Goal: Task Accomplishment & Management: Manage account settings

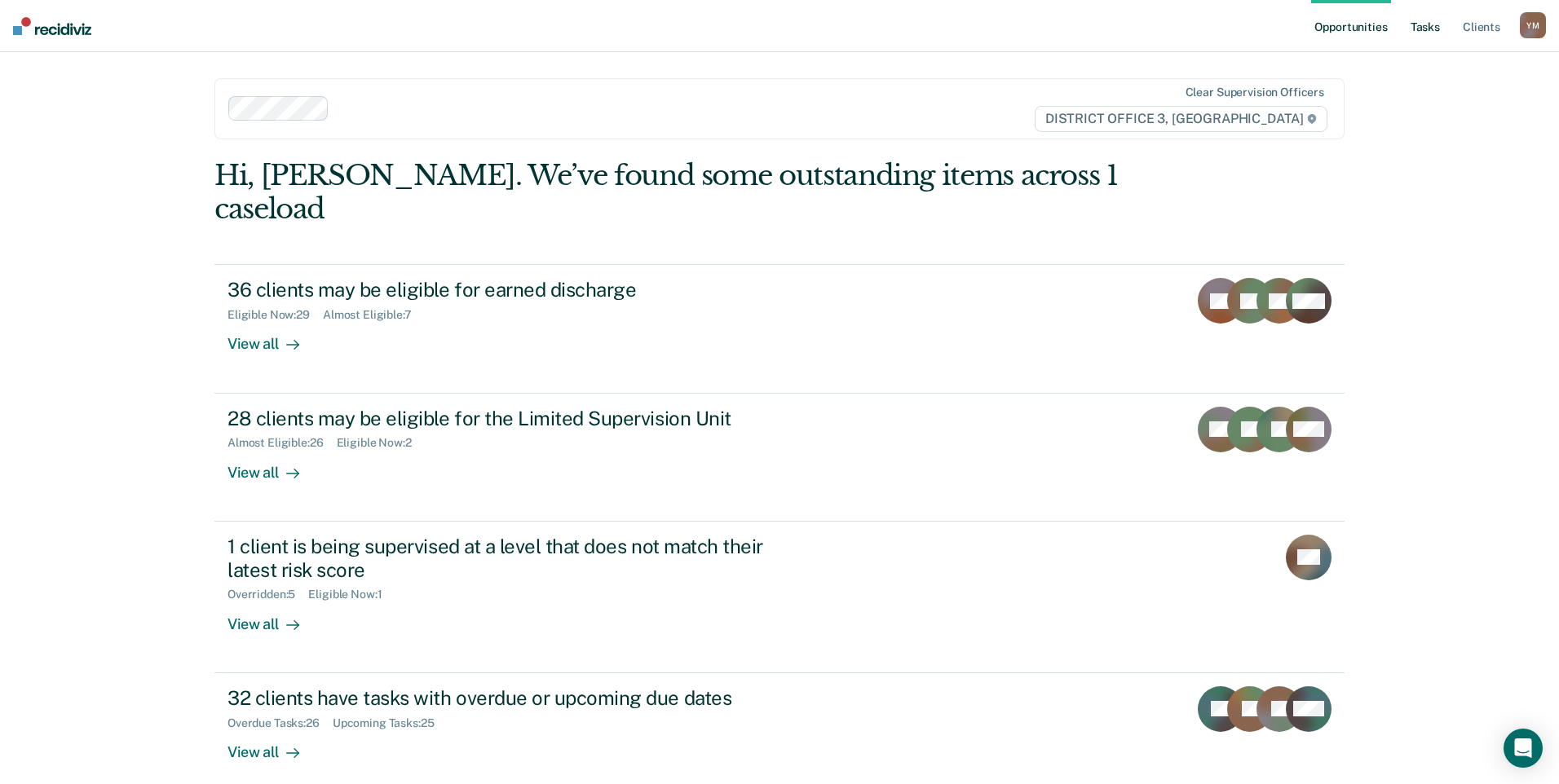
click at [1416, 30] on link "Tasks" at bounding box center [1425, 26] width 36 height 52
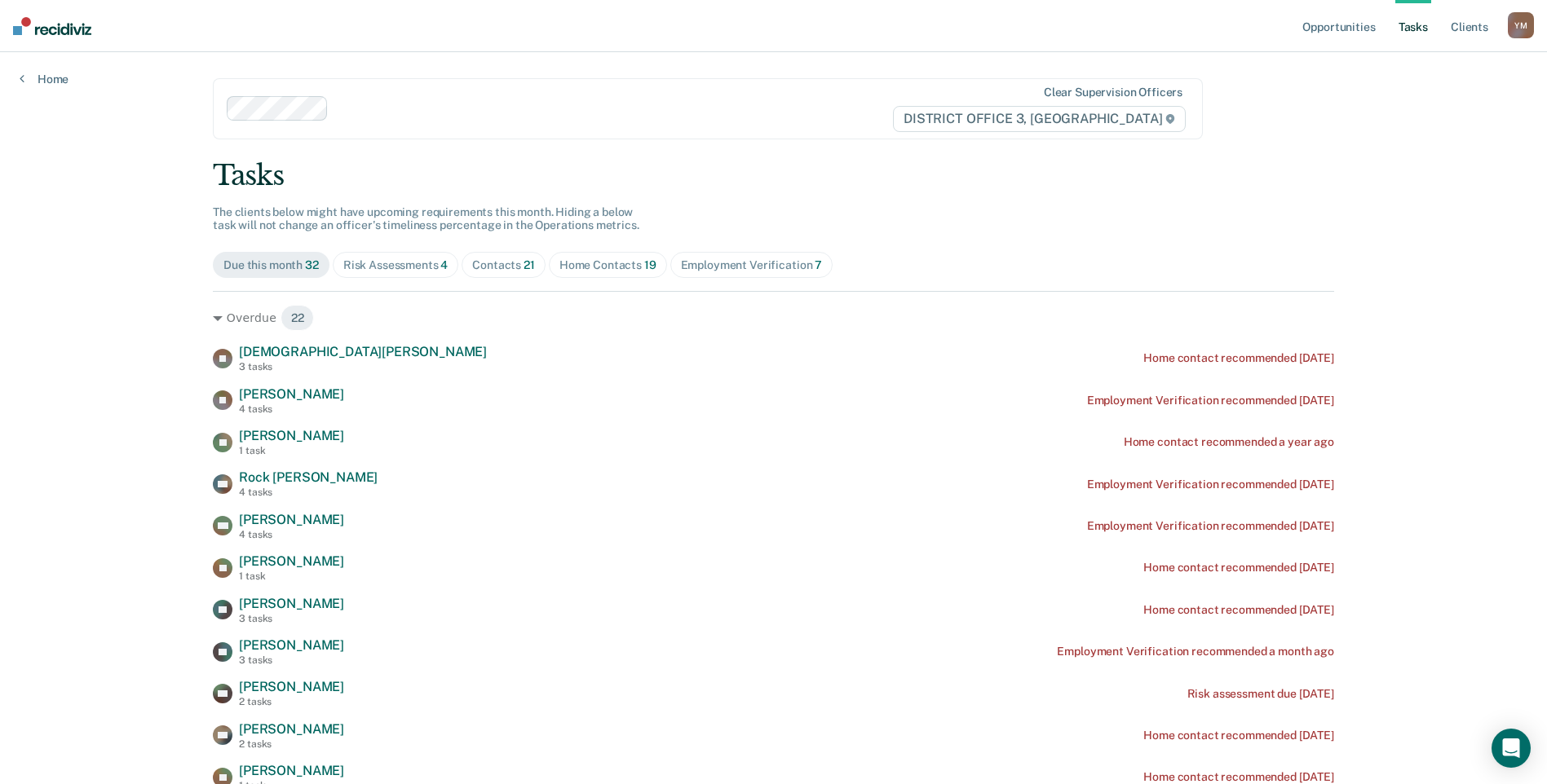
drag, startPoint x: 1479, startPoint y: 183, endPoint x: 1466, endPoint y: 183, distance: 13.0
click at [601, 268] on div "Home Contacts 19" at bounding box center [608, 265] width 97 height 14
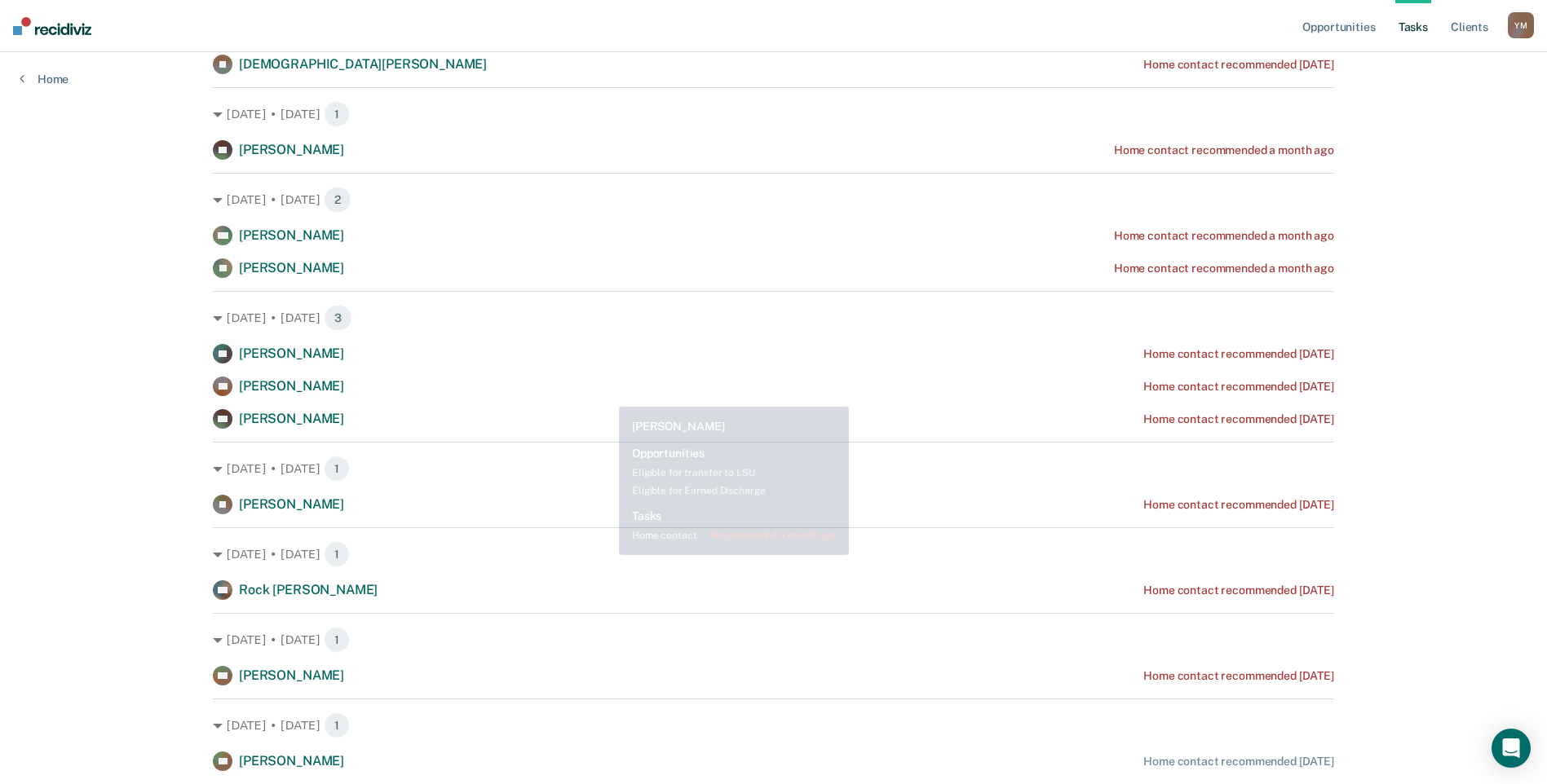
scroll to position [1026, 0]
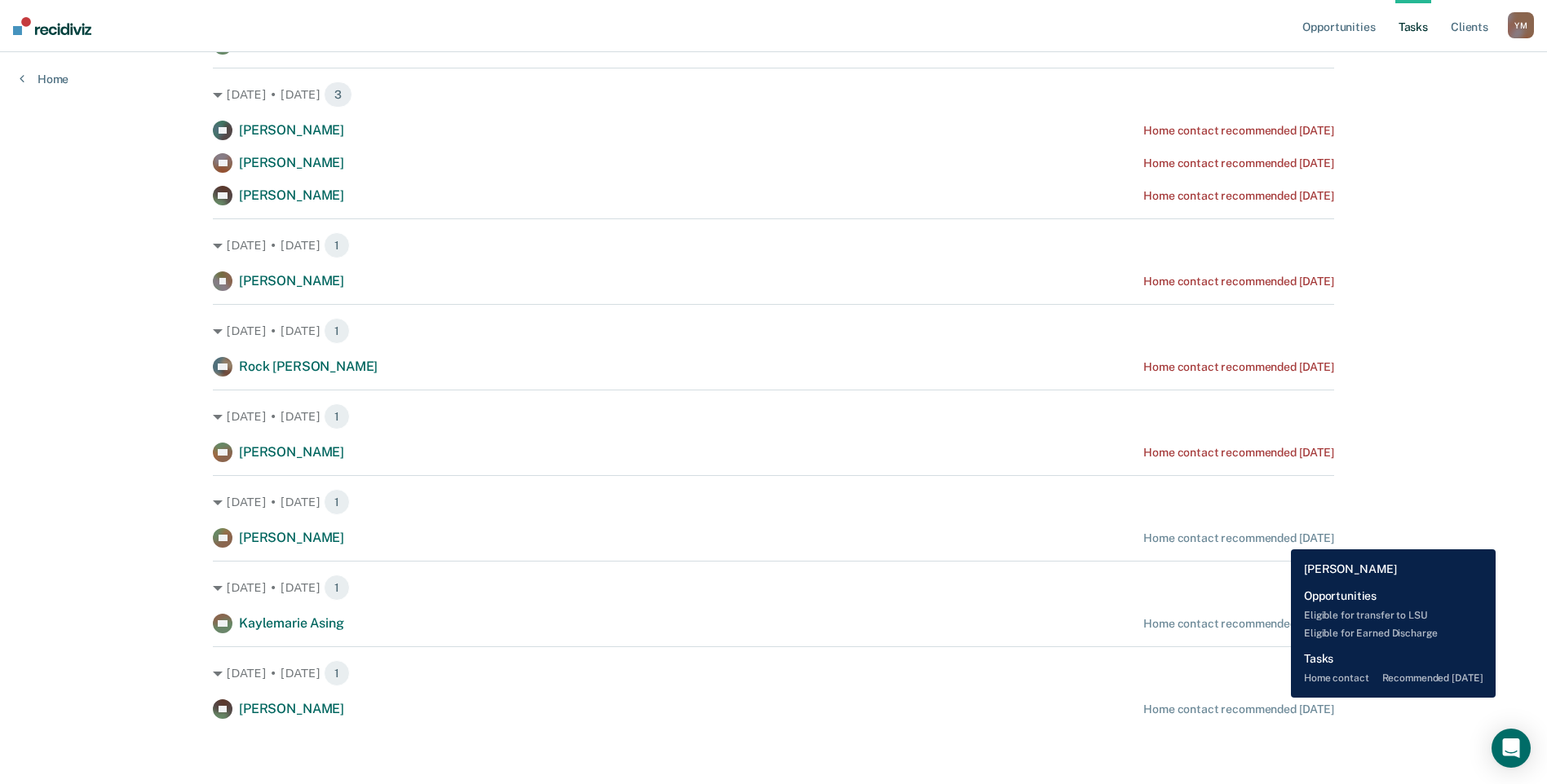
click at [1279, 537] on div "Home contact recommended [DATE]" at bounding box center [1239, 538] width 190 height 14
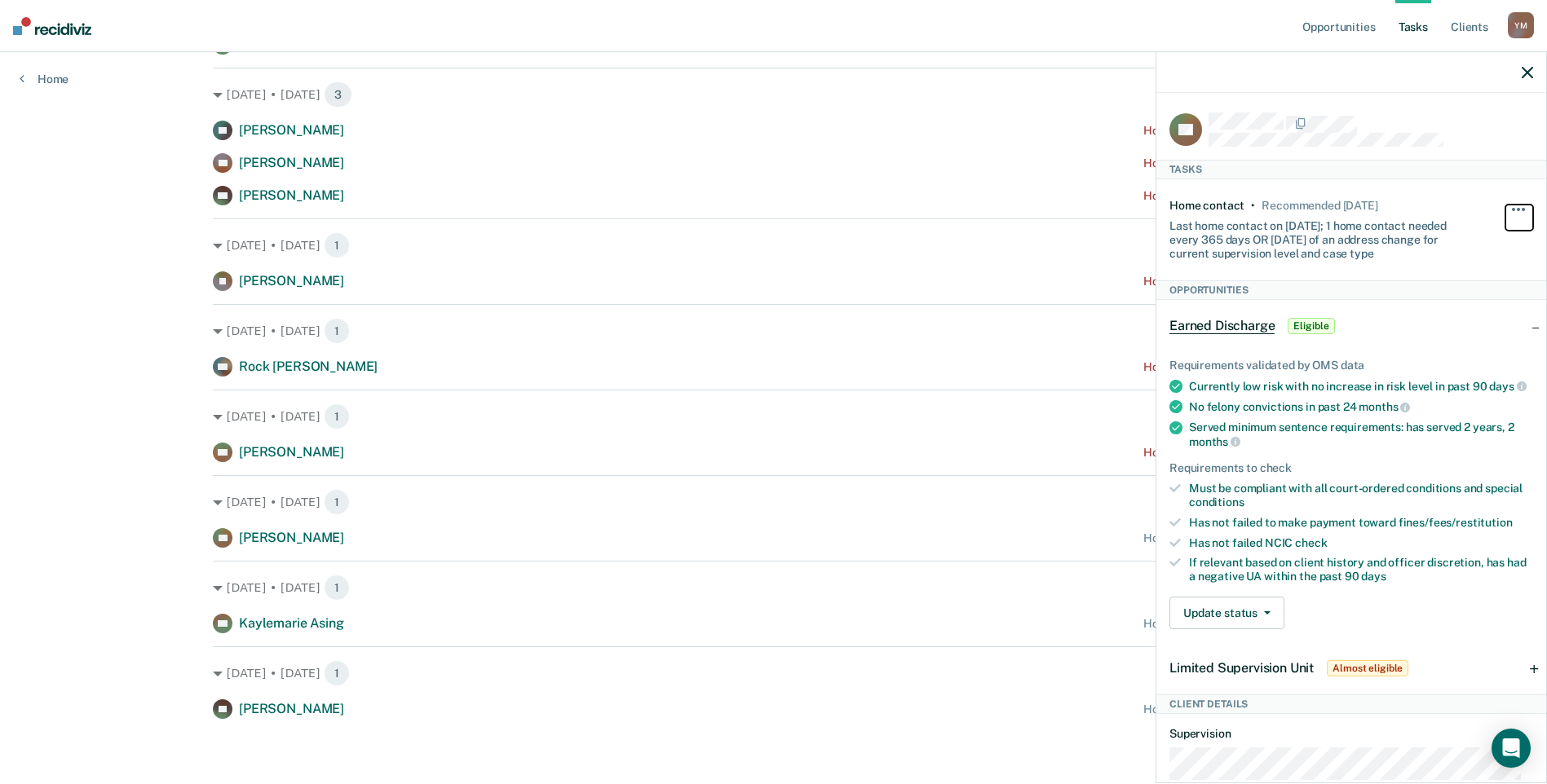
click at [1522, 208] on span "button" at bounding box center [1524, 210] width 4 height 4
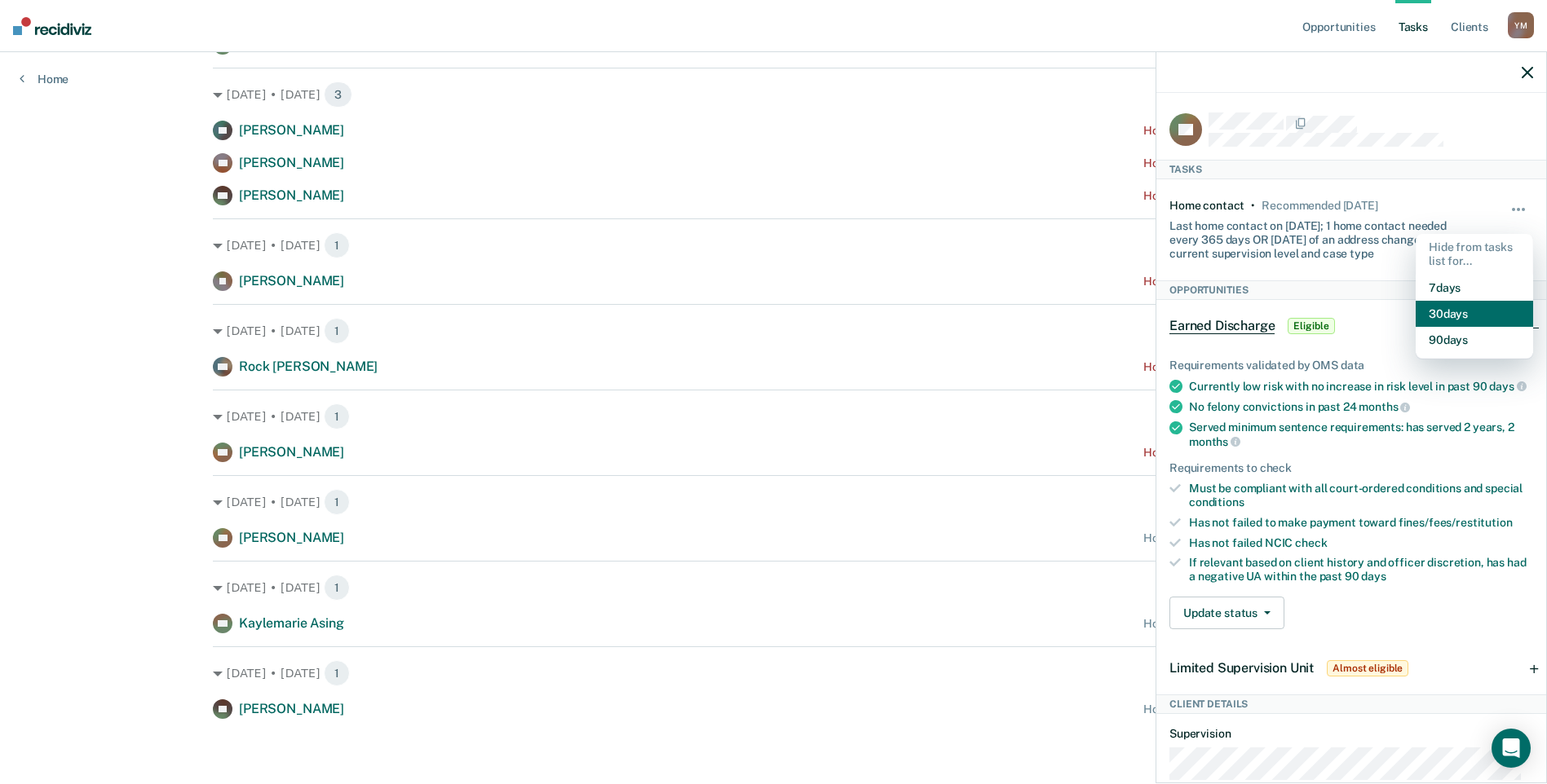
click at [1452, 317] on button "30 days" at bounding box center [1474, 313] width 117 height 26
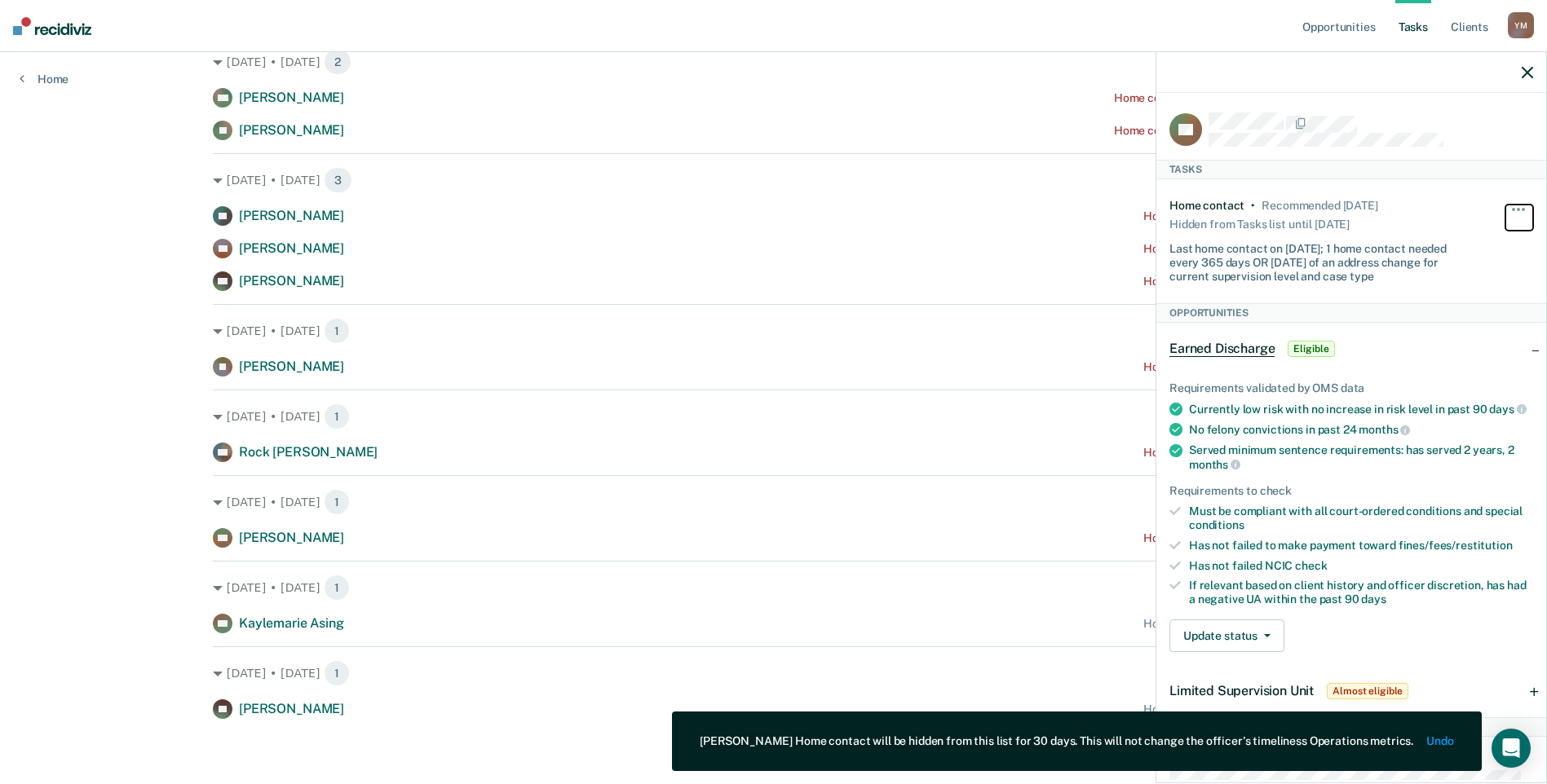
scroll to position [941, 0]
click at [1523, 72] on icon "button" at bounding box center [1528, 72] width 11 height 11
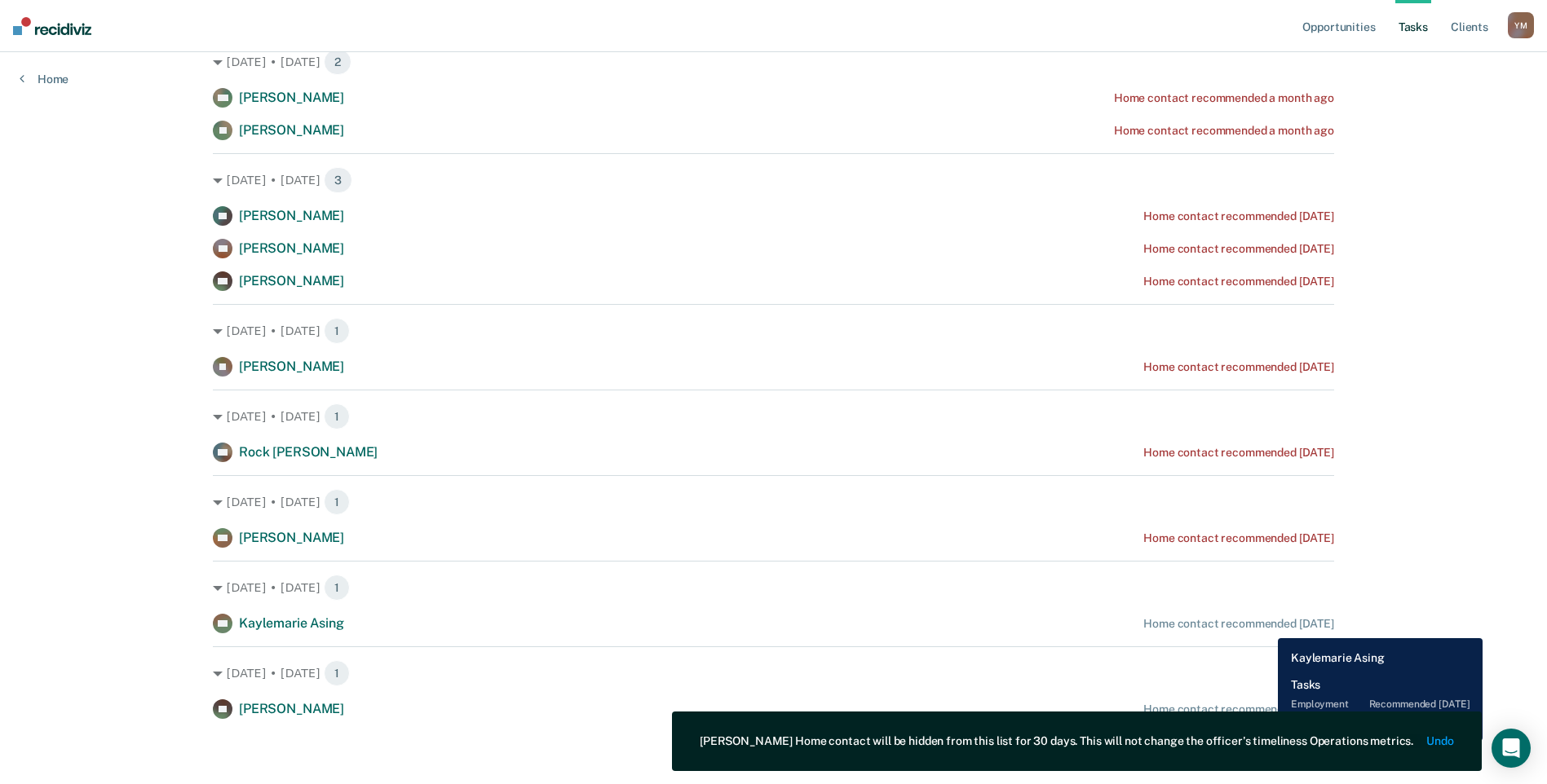
click at [1265, 619] on div "Home contact recommended [DATE]" at bounding box center [1239, 624] width 190 height 14
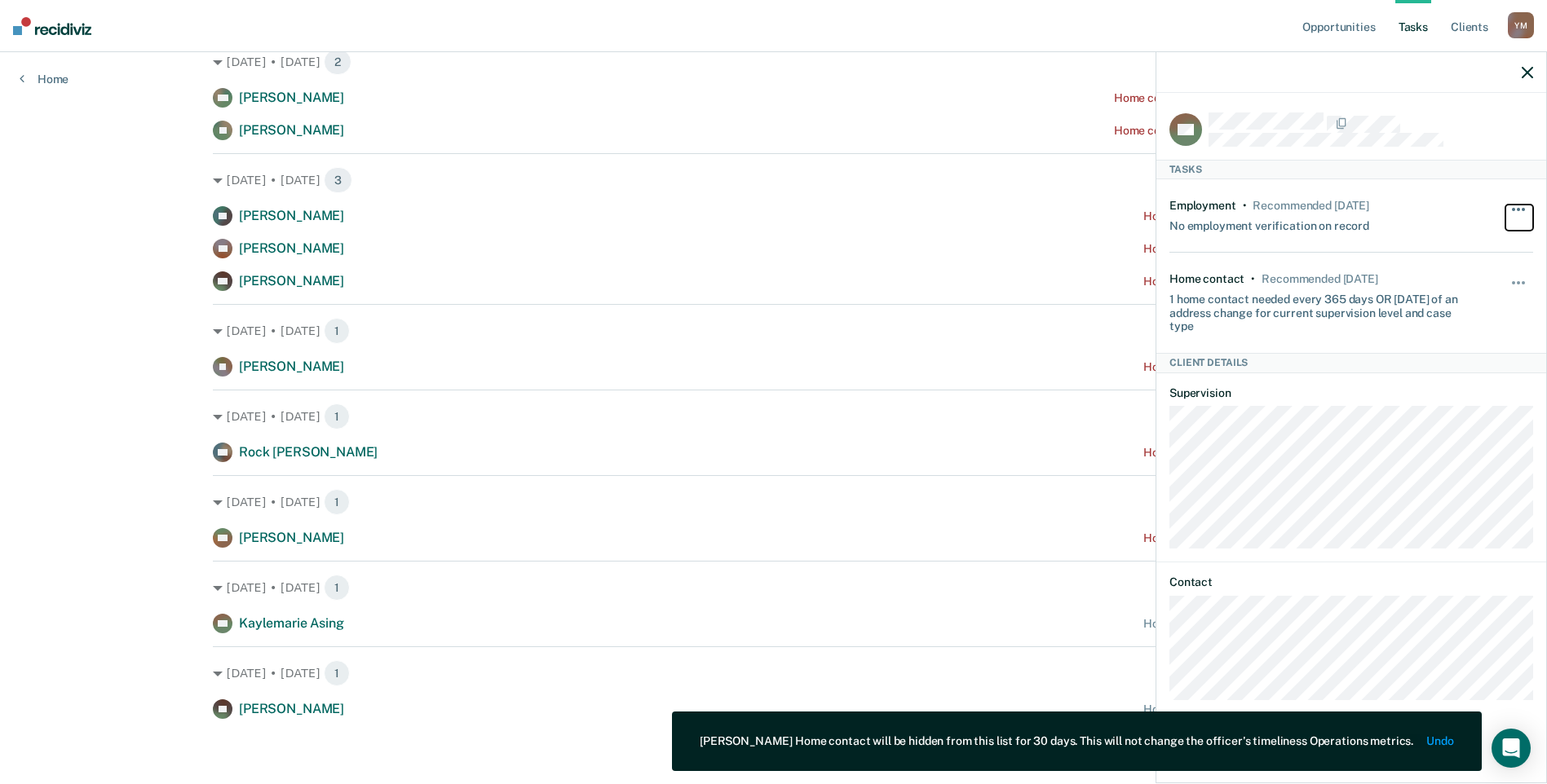
click at [1513, 218] on button "button" at bounding box center [1519, 217] width 28 height 26
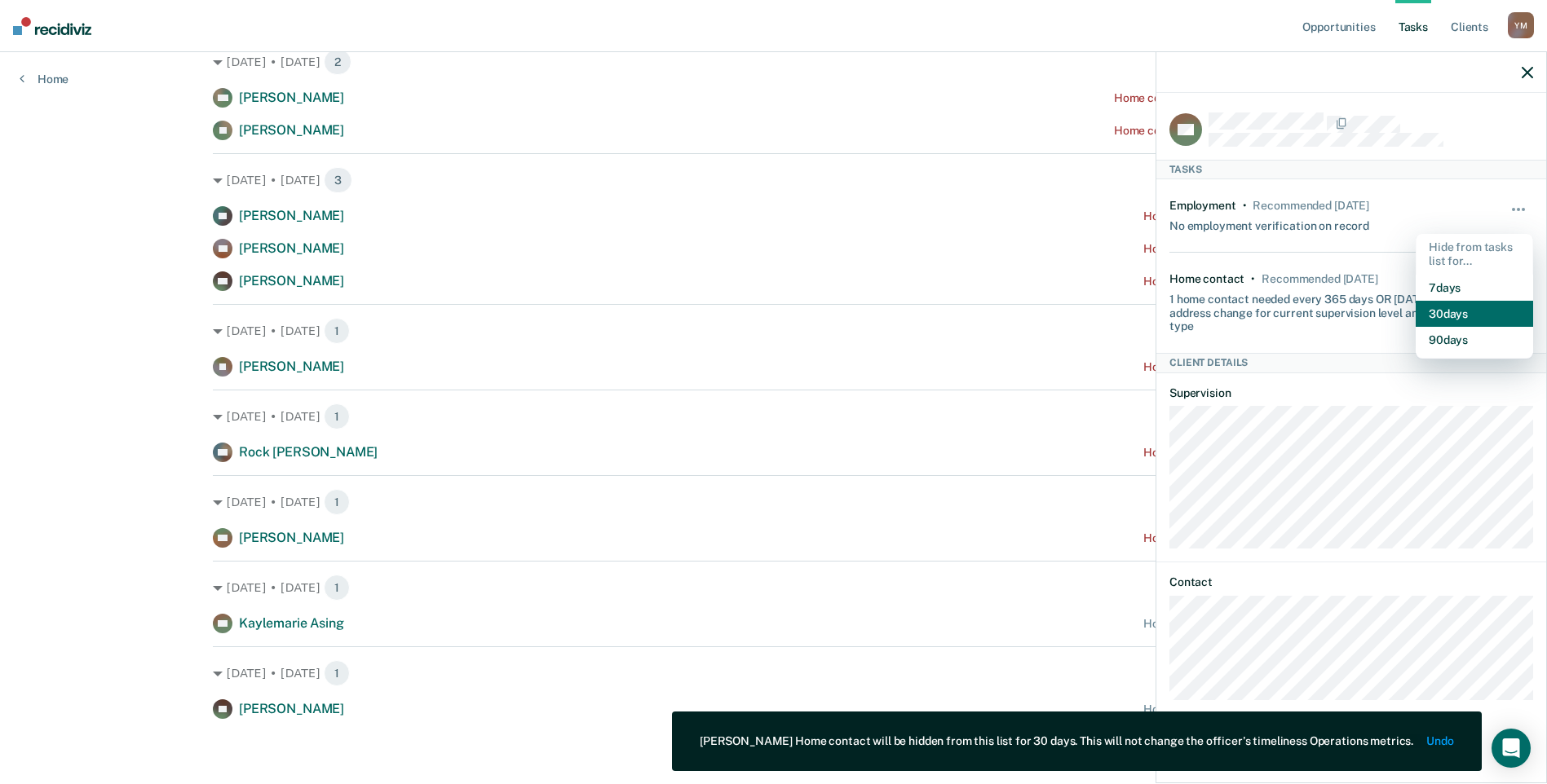
click at [1453, 312] on button "30 days" at bounding box center [1474, 313] width 117 height 26
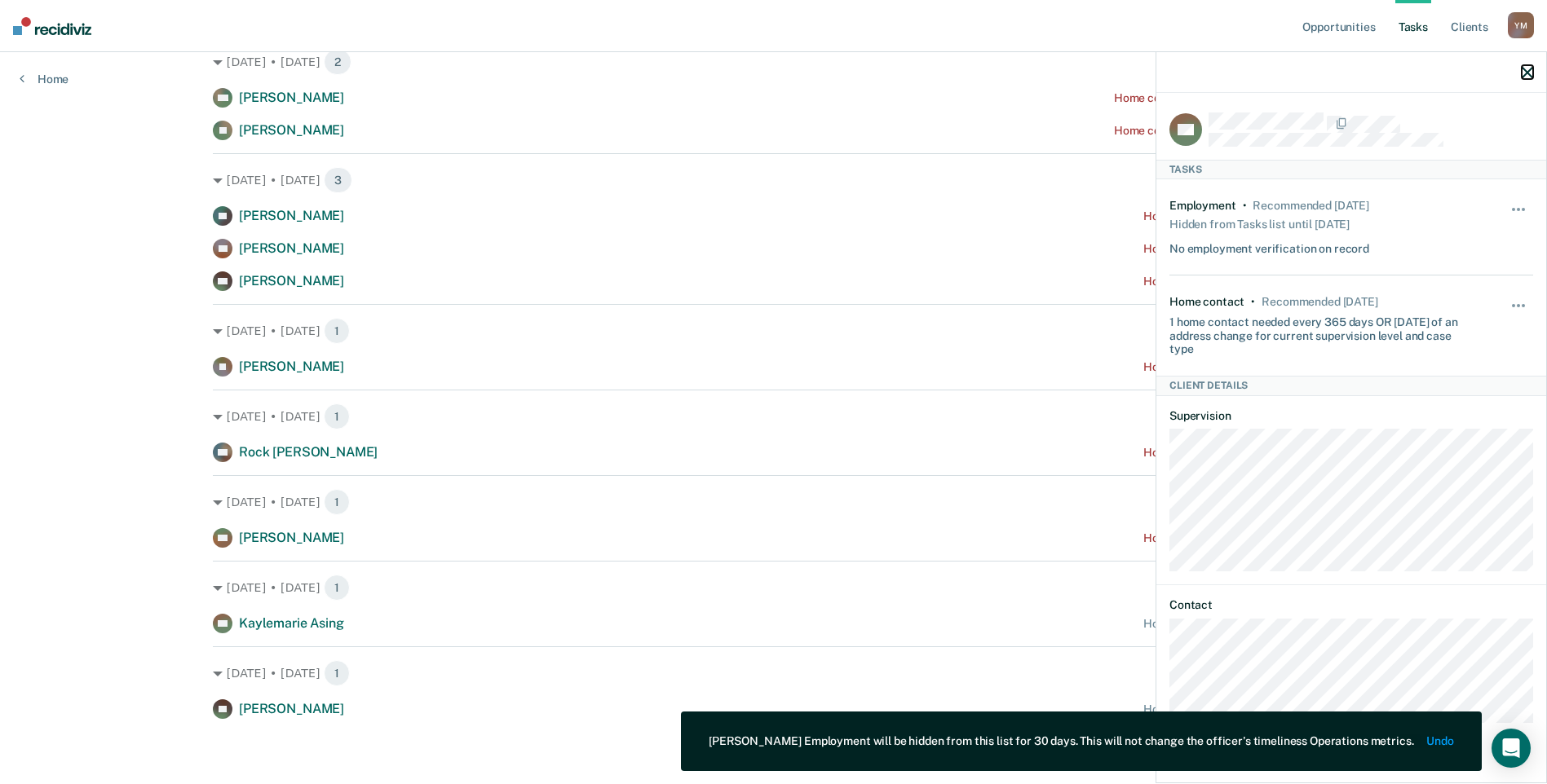
click at [1525, 73] on icon "button" at bounding box center [1528, 72] width 11 height 11
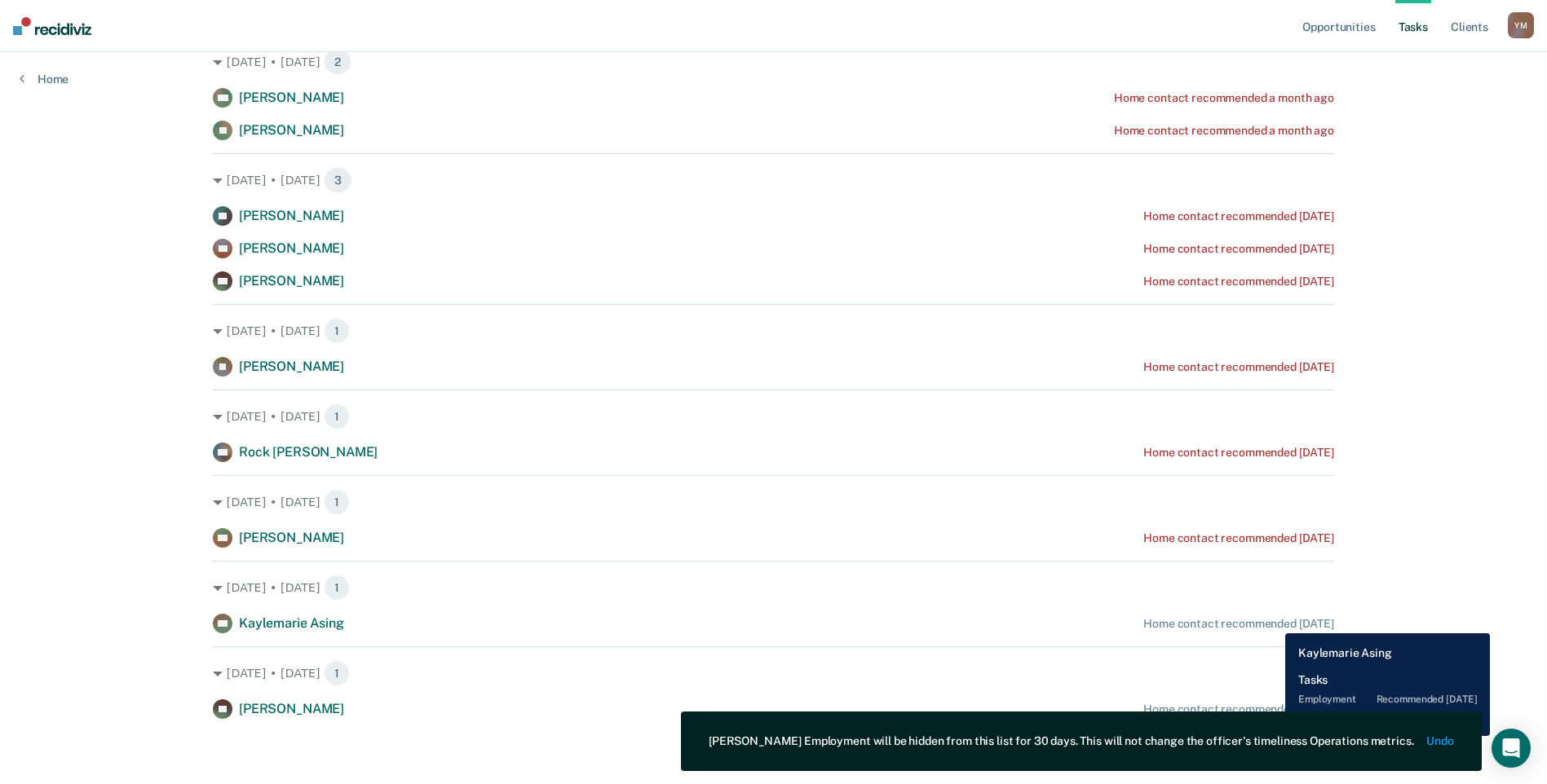
click at [1273, 620] on div "Home contact recommended [DATE]" at bounding box center [1239, 624] width 190 height 14
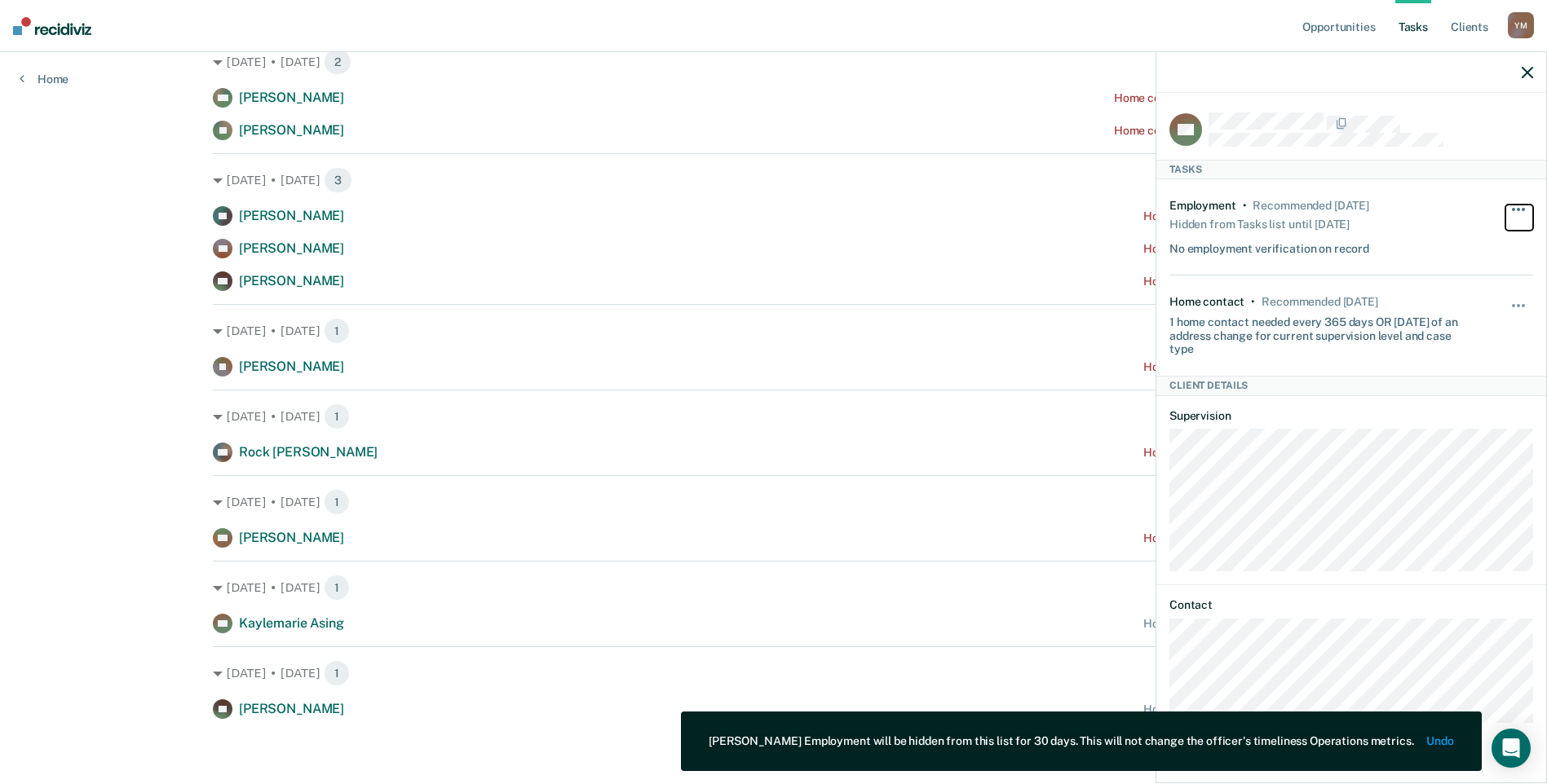
click at [1519, 210] on button "button" at bounding box center [1519, 217] width 28 height 26
click at [1411, 190] on div "Employment • Recommended [DATE] Hidden from Tasks list until [DATE] No employme…" at bounding box center [1351, 227] width 363 height 96
click at [1513, 304] on span "button" at bounding box center [1514, 306] width 4 height 4
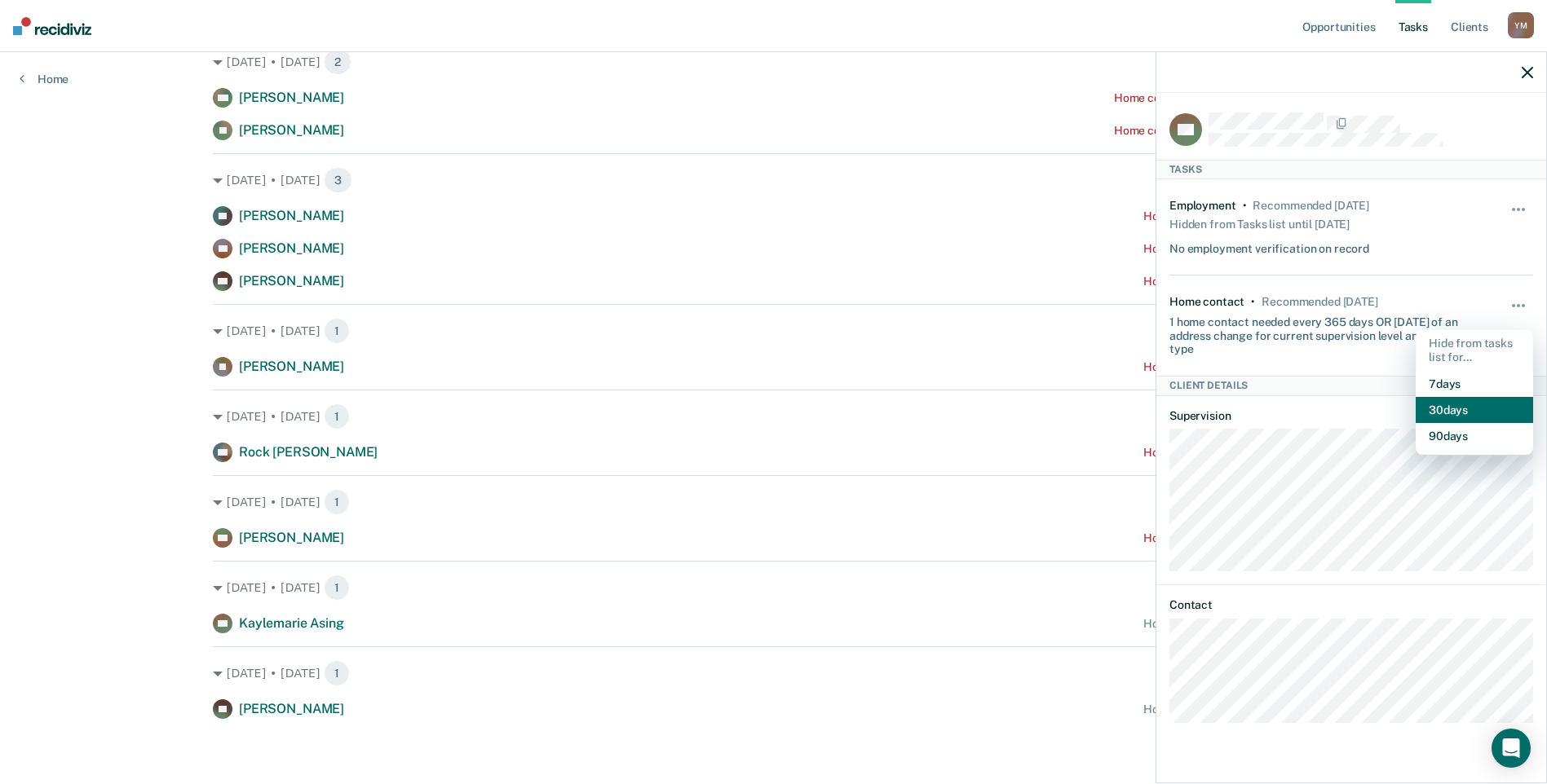
click at [1451, 405] on button "30 days" at bounding box center [1474, 410] width 117 height 26
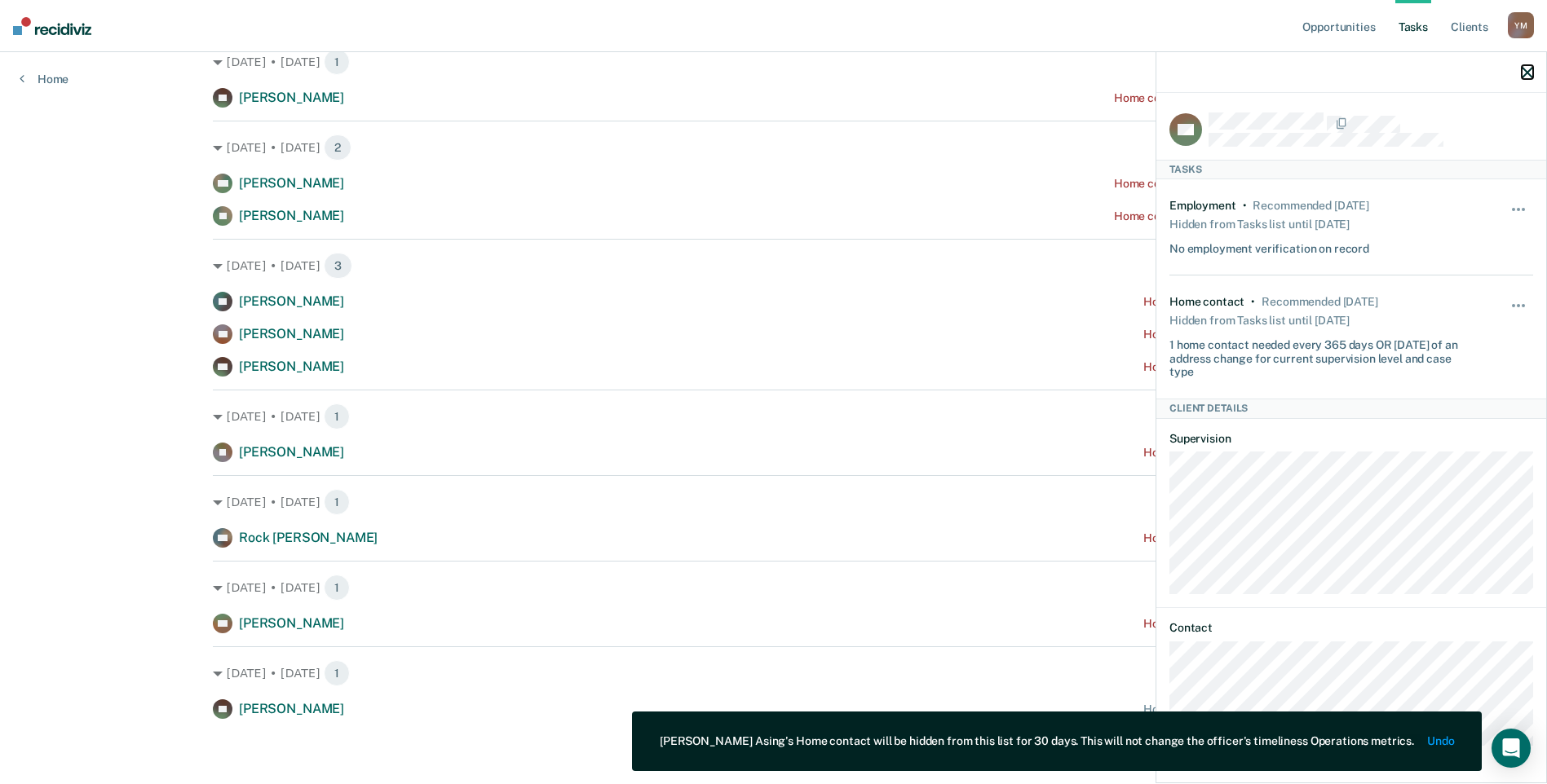
click at [1522, 78] on icon "button" at bounding box center [1528, 72] width 11 height 11
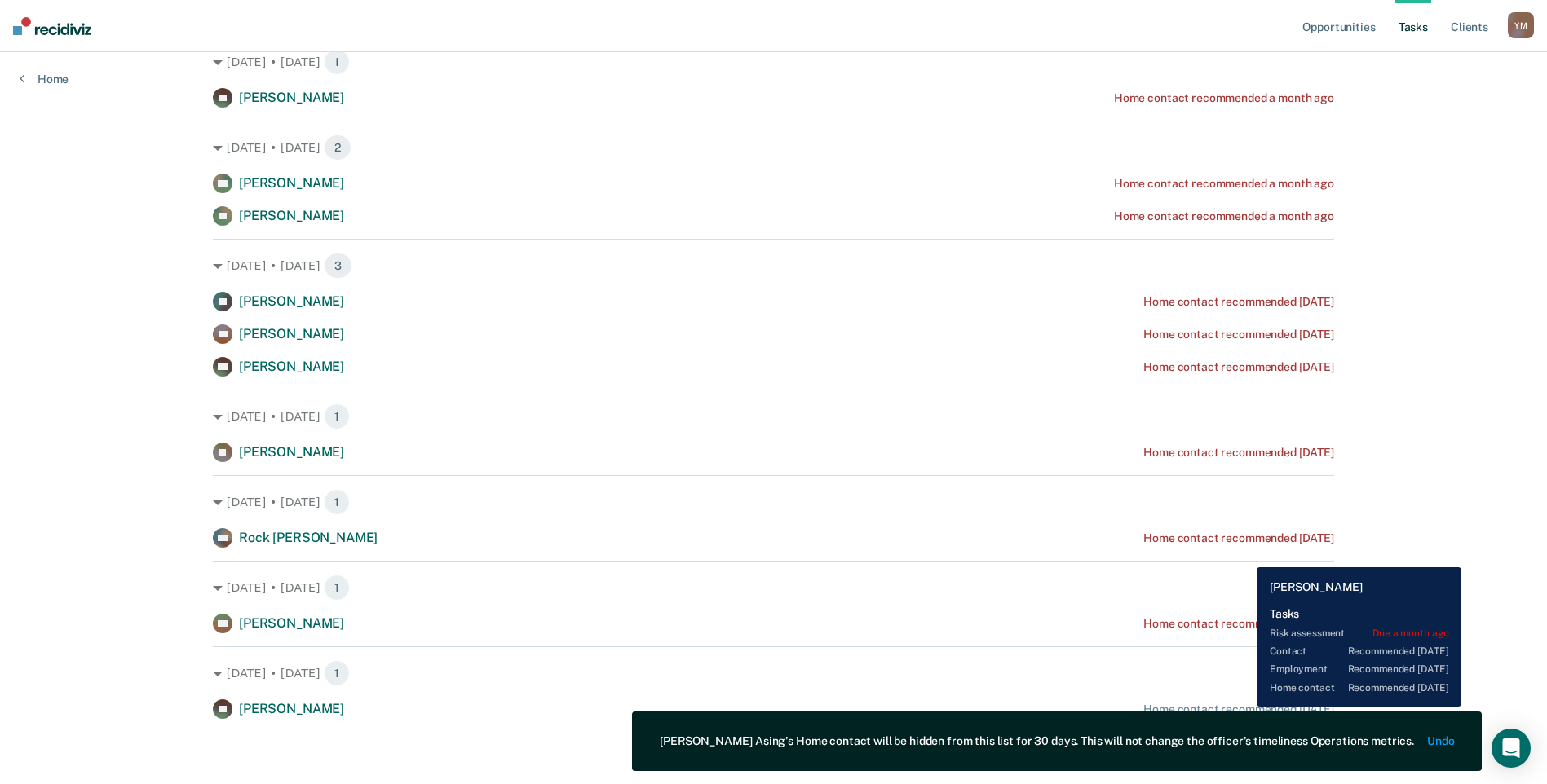
click at [1245, 706] on div "Home contact recommended [DATE]" at bounding box center [1239, 709] width 190 height 14
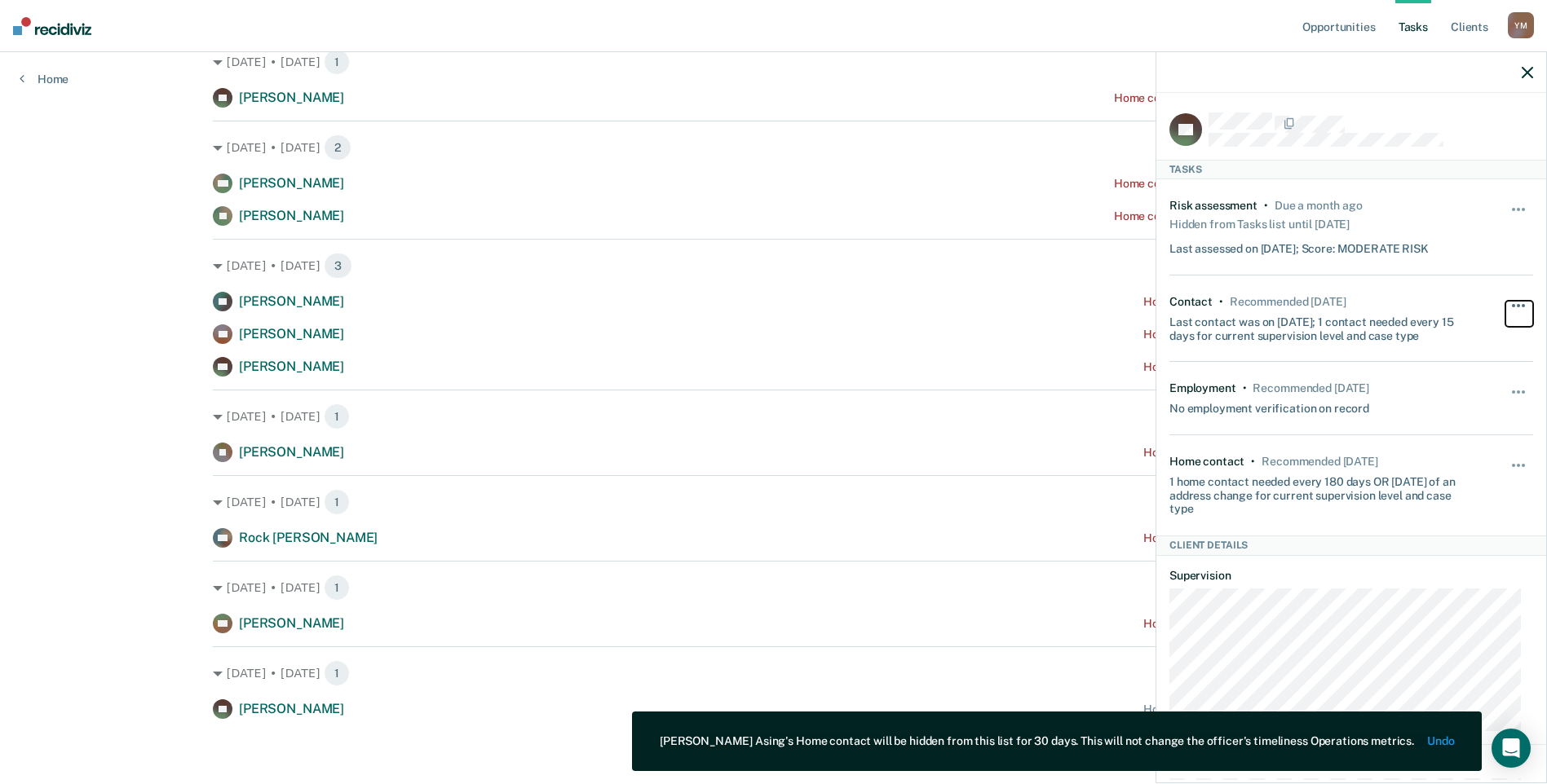
click at [1513, 303] on button "button" at bounding box center [1519, 313] width 28 height 26
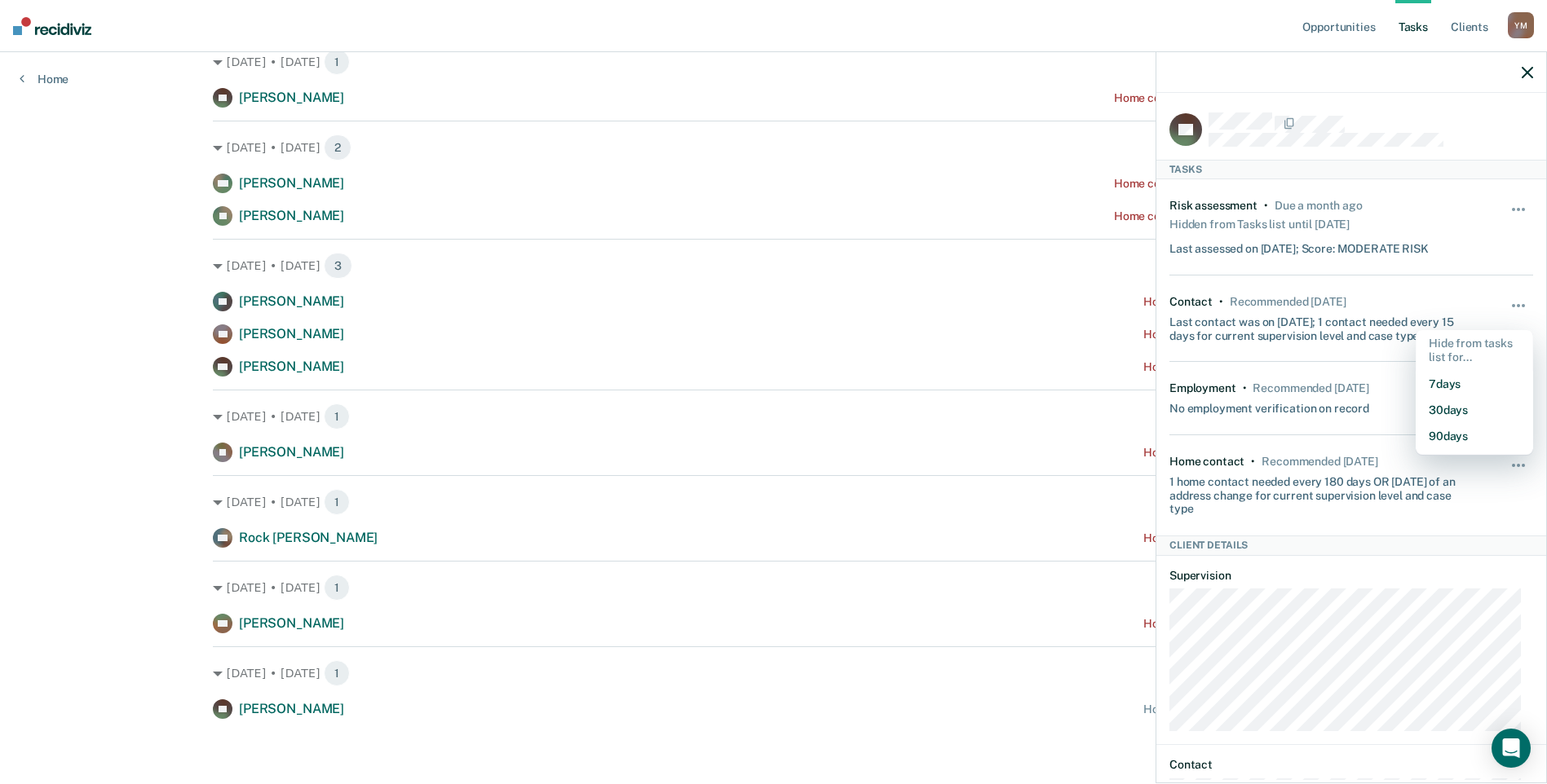
click at [1428, 507] on div "1 home contact needed every 180 days OR [DATE] of an address change for current…" at bounding box center [1321, 492] width 303 height 47
click at [1508, 463] on button "button" at bounding box center [1519, 473] width 28 height 26
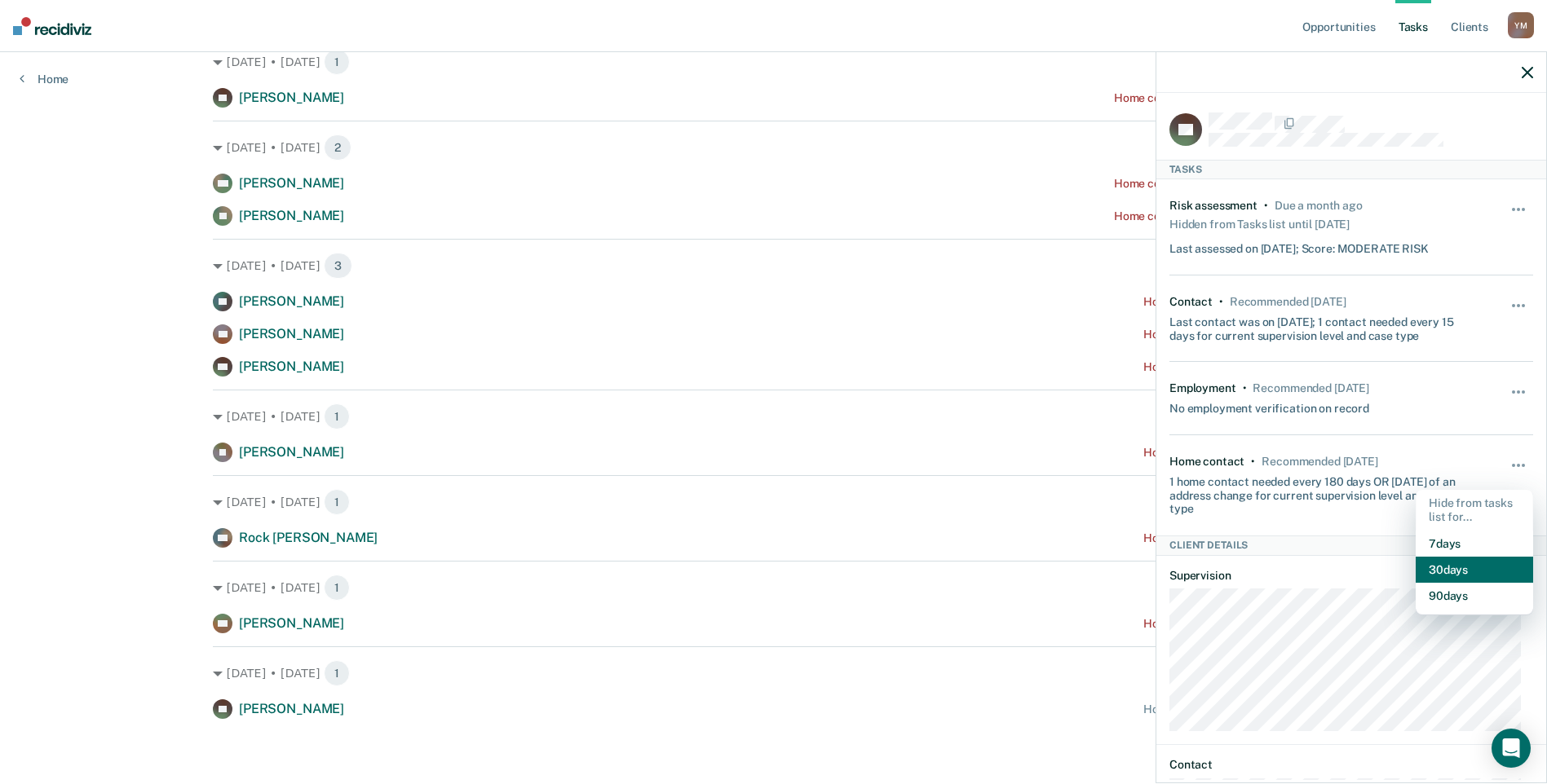
click at [1469, 570] on button "30 days" at bounding box center [1474, 570] width 117 height 26
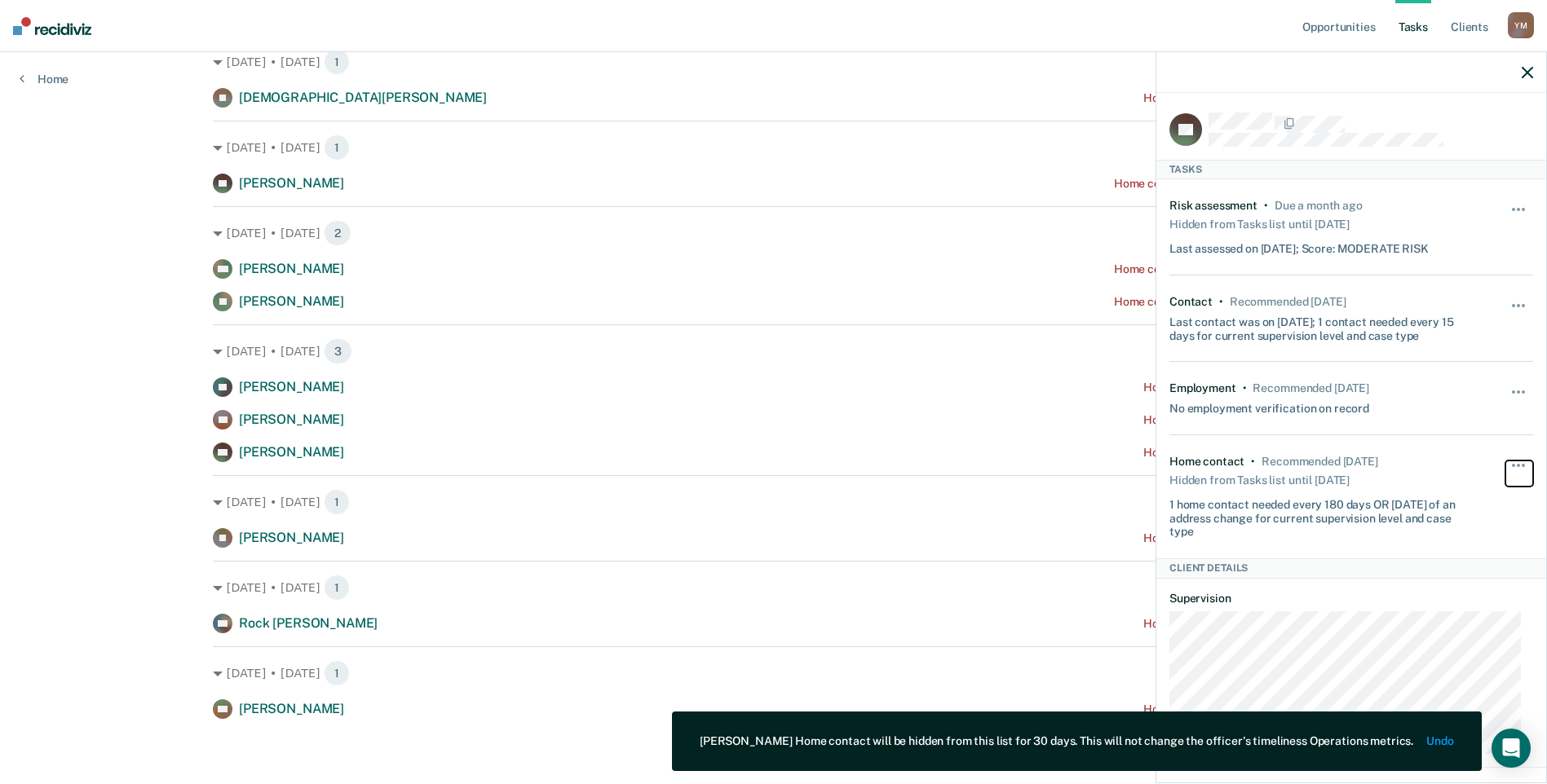
scroll to position [770, 0]
click at [1524, 72] on icon "button" at bounding box center [1528, 72] width 11 height 11
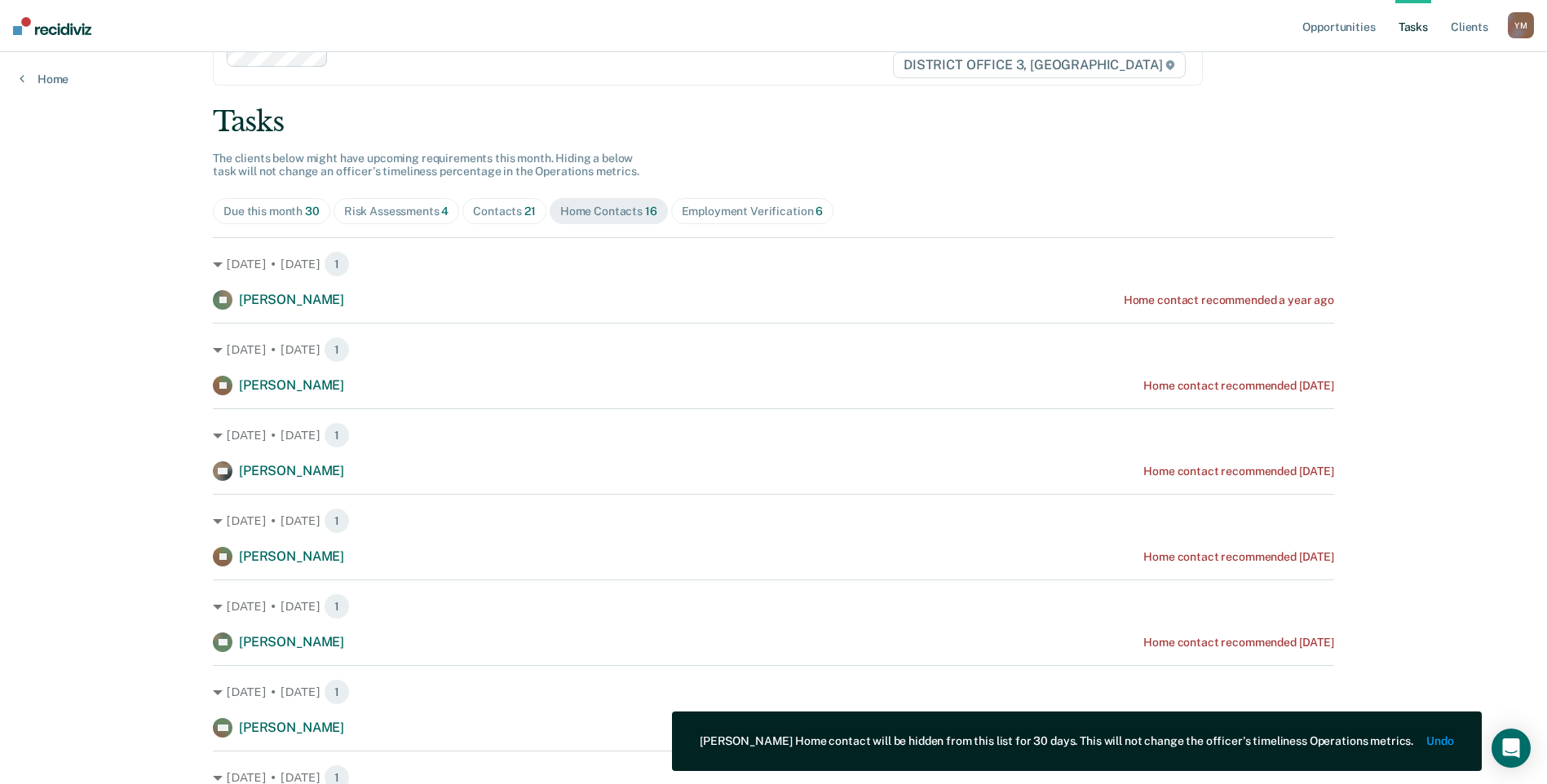
scroll to position [0, 0]
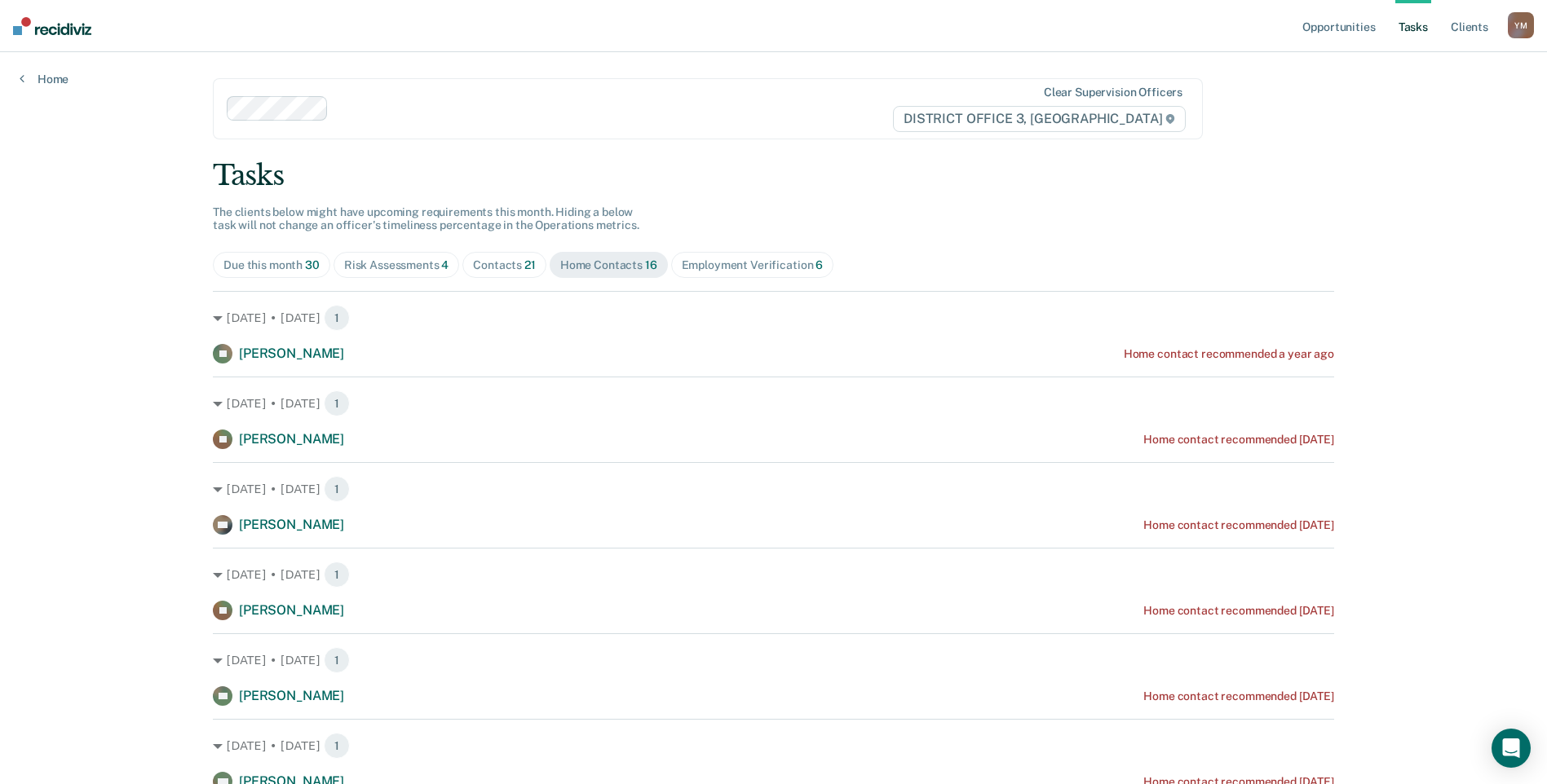
click at [483, 267] on div "Contacts 21" at bounding box center [505, 265] width 63 height 14
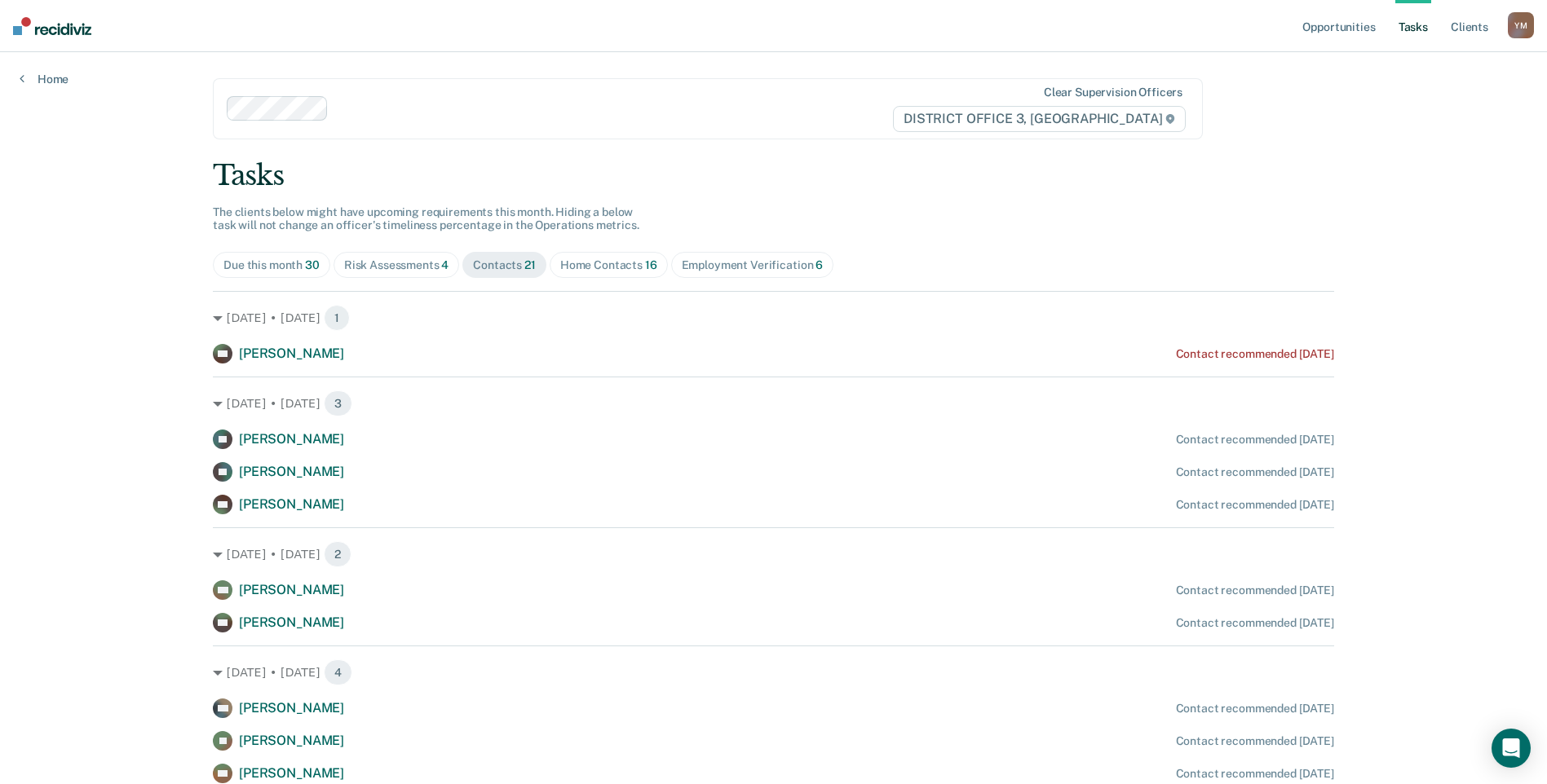
click at [581, 273] on span "Home Contacts 16" at bounding box center [608, 265] width 118 height 26
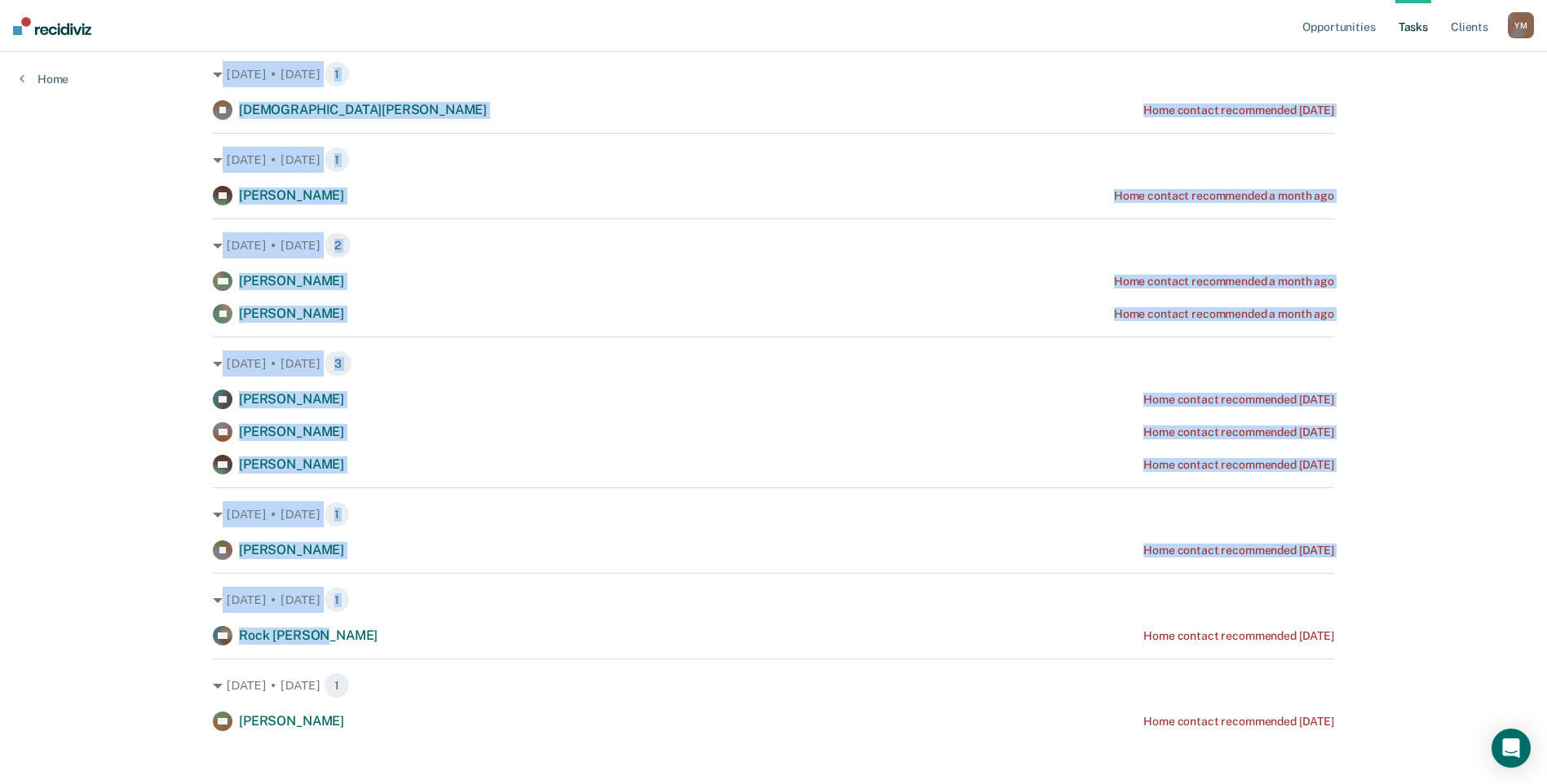
scroll to position [770, 0]
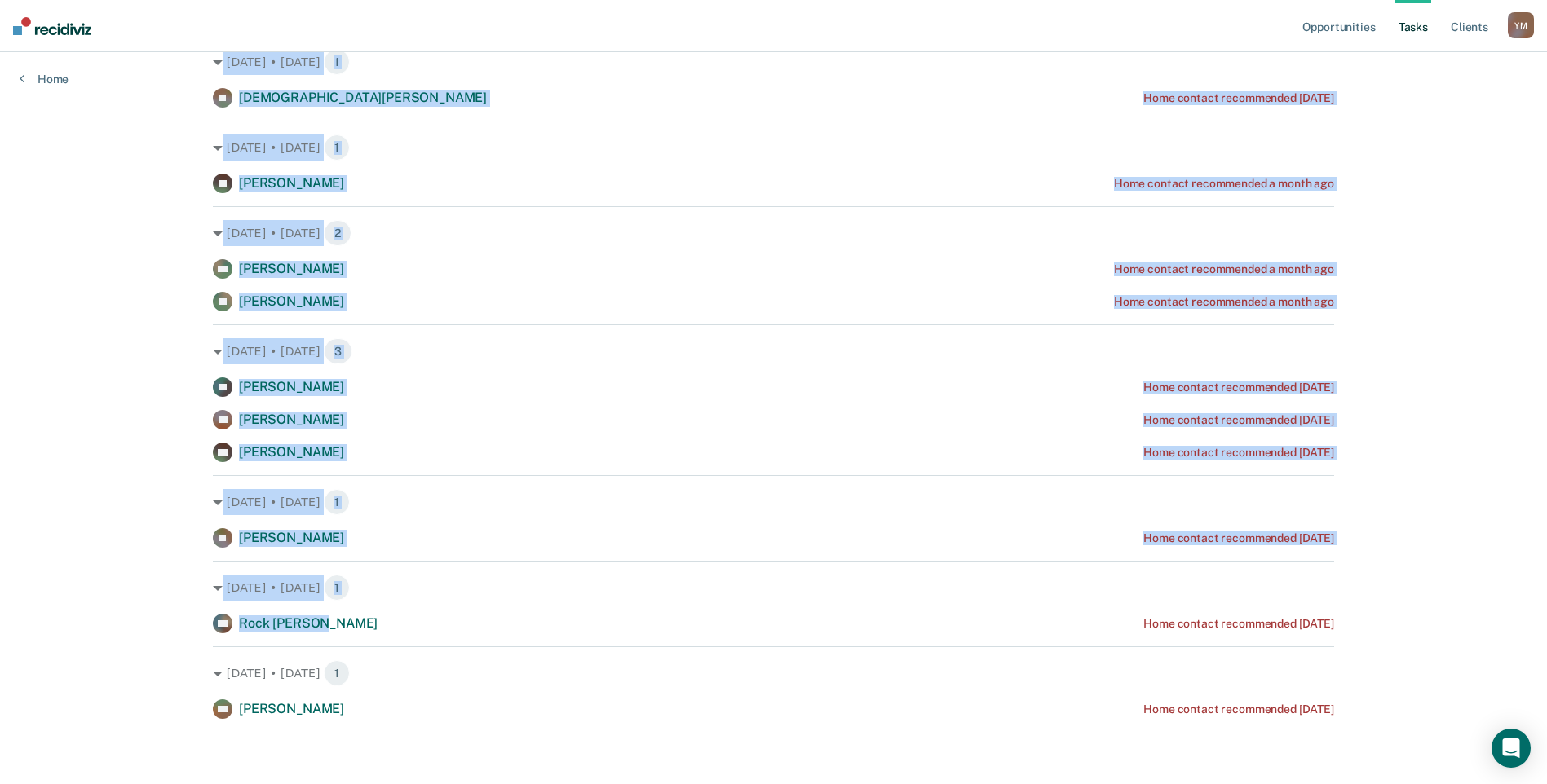
drag, startPoint x: 207, startPoint y: 347, endPoint x: 1380, endPoint y: 722, distance: 1231.5
click at [1380, 722] on div "Opportunities Tasks Client s [PERSON_NAME] Y M Profile How it works Log Out Hom…" at bounding box center [773, 6] width 1547 height 1554
drag, startPoint x: 1380, startPoint y: 722, endPoint x: 1302, endPoint y: 714, distance: 78.4
click at [1078, 493] on div "[DATE] • [DATE] 1" at bounding box center [773, 502] width 1122 height 26
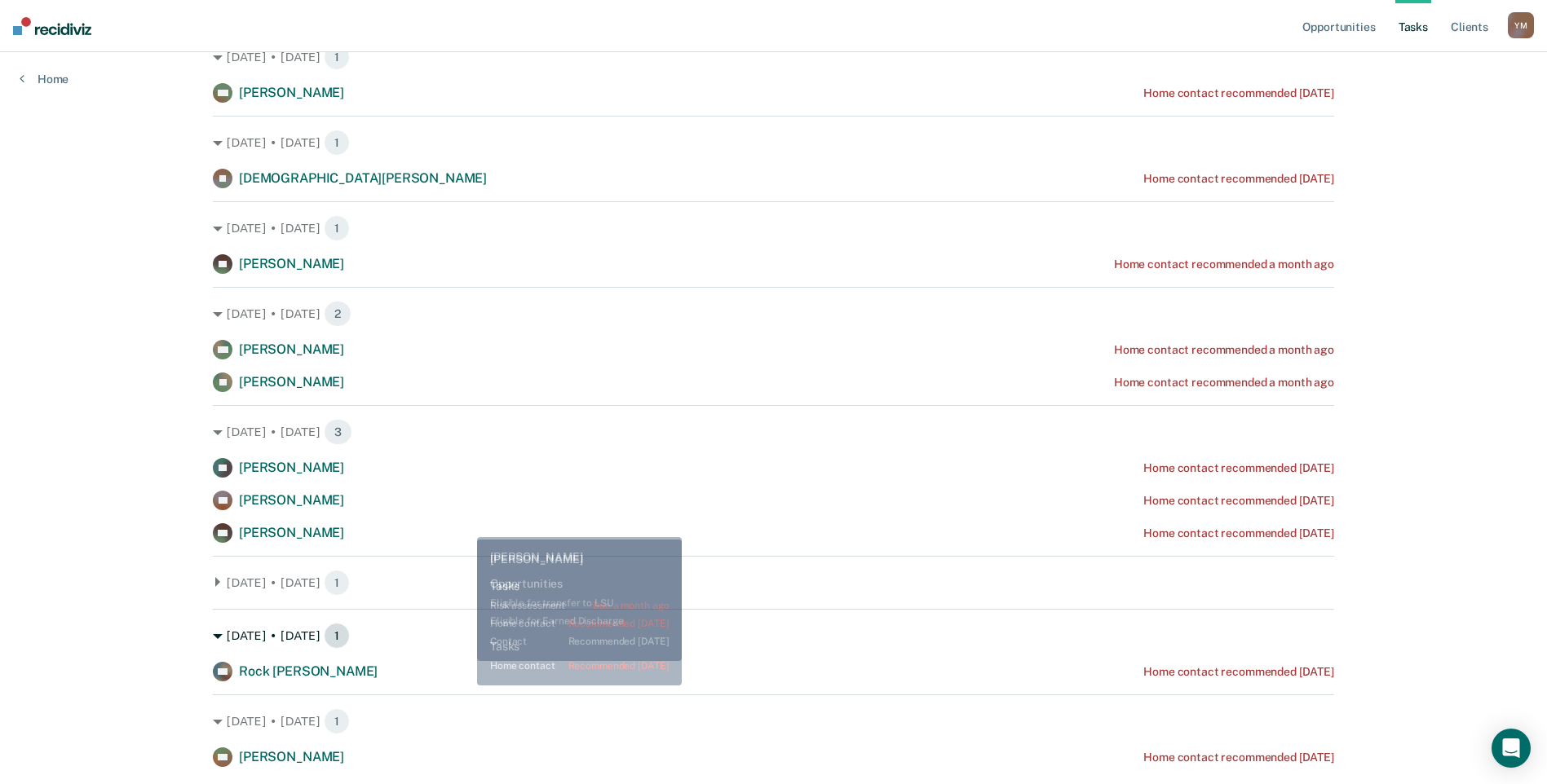
scroll to position [737, 0]
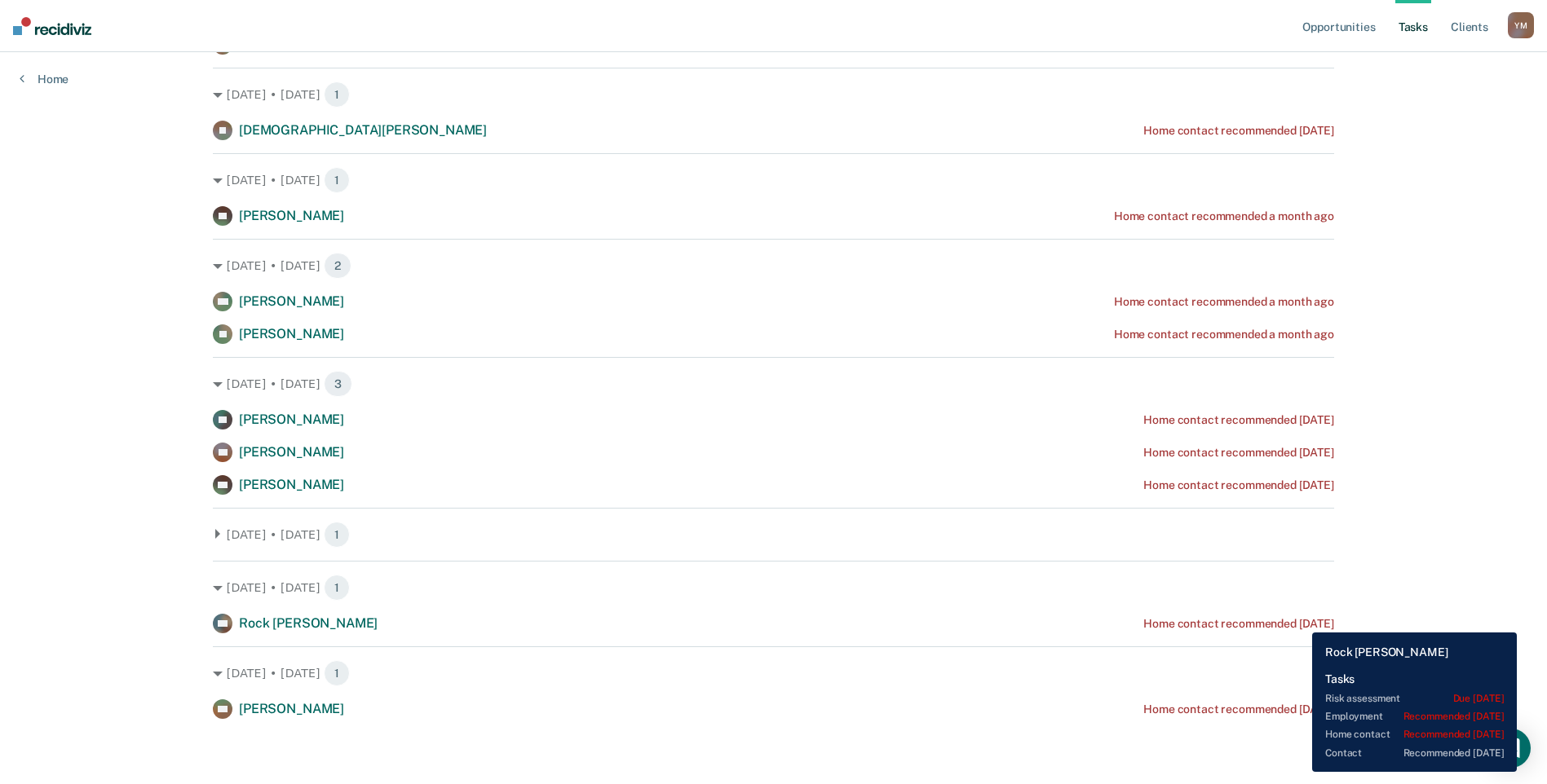
click at [1300, 620] on div "Home contact recommended [DATE]" at bounding box center [1239, 624] width 190 height 14
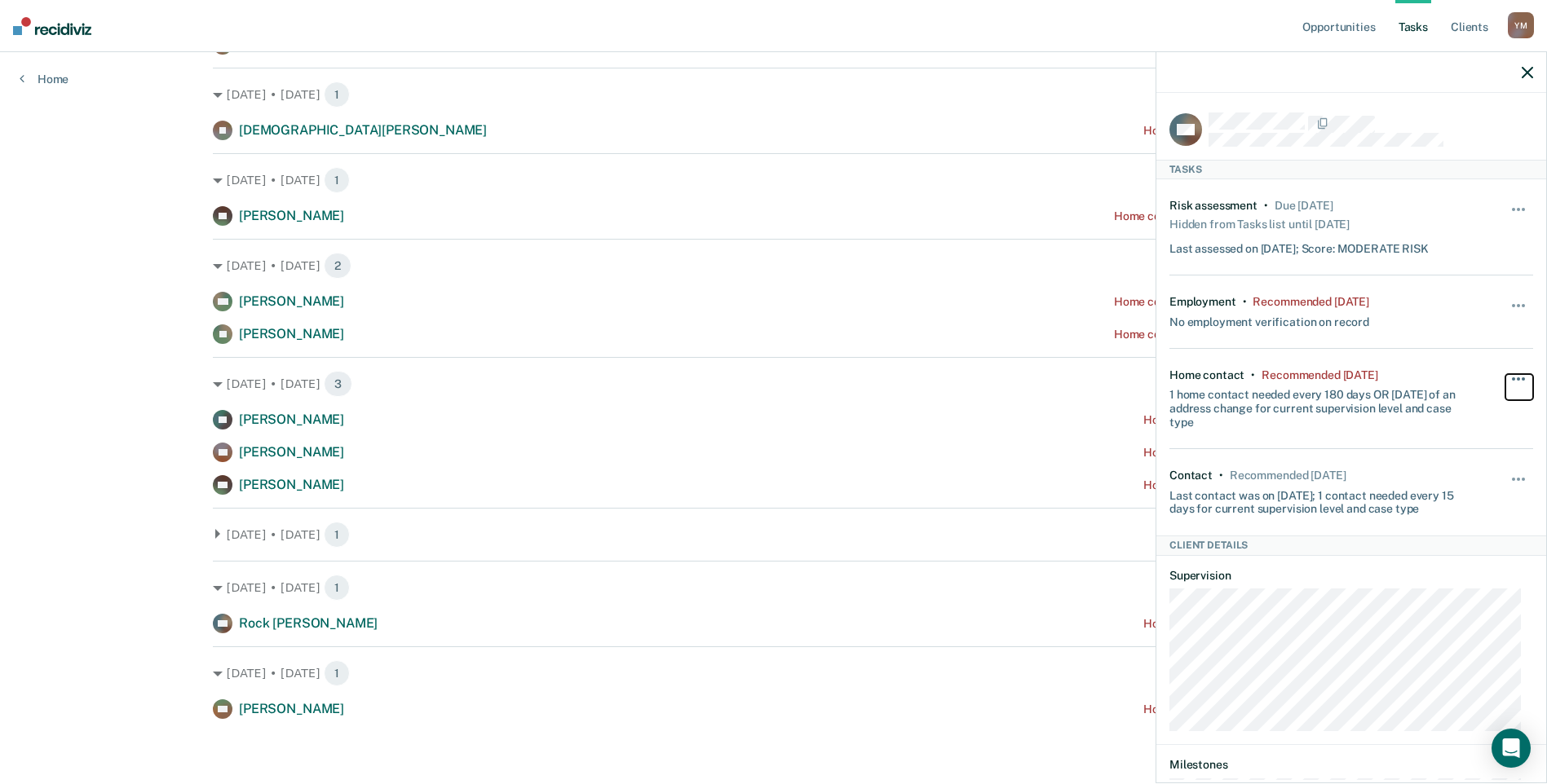
click at [1507, 378] on button "button" at bounding box center [1519, 387] width 28 height 26
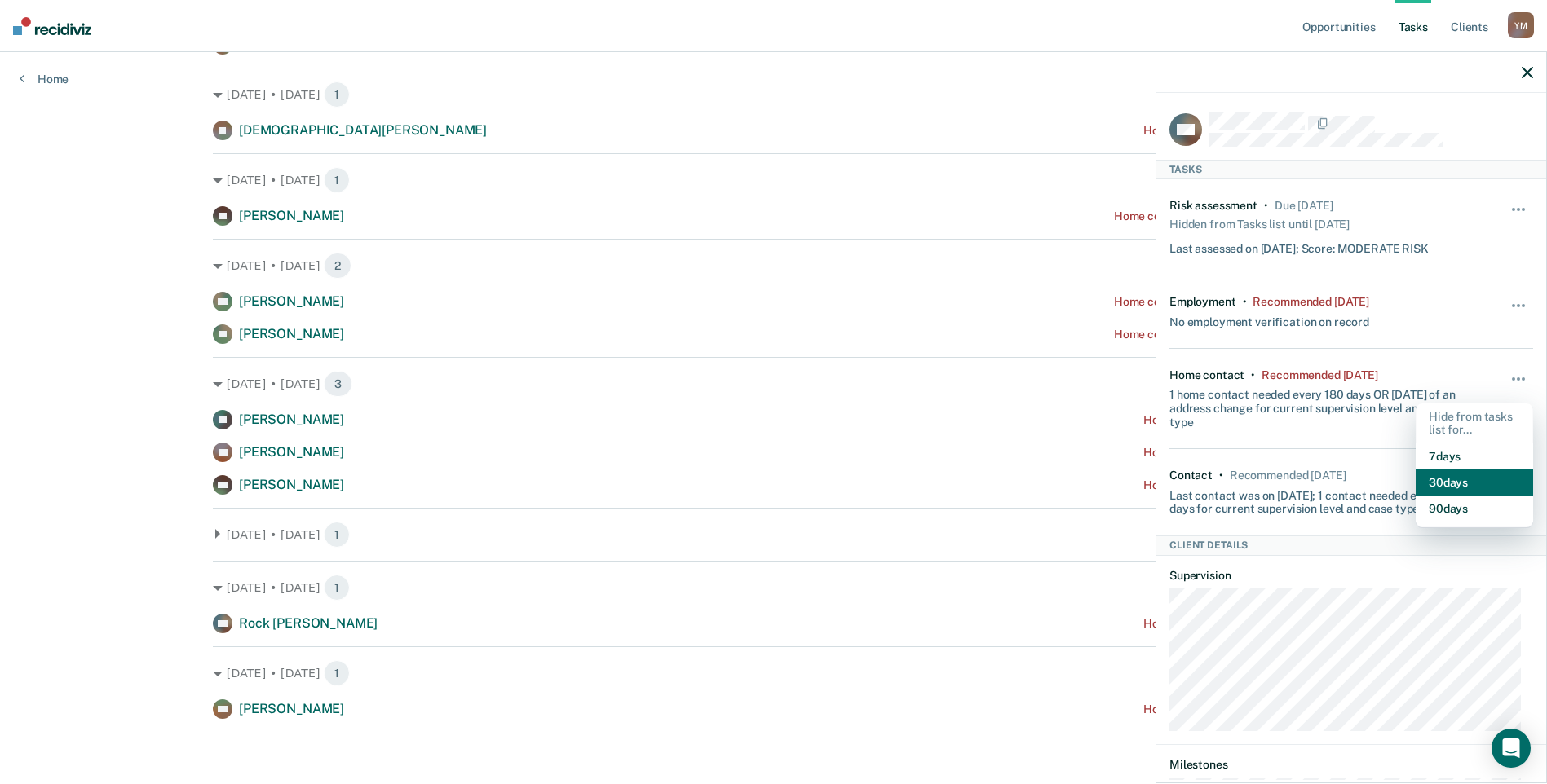
click at [1479, 484] on button "30 days" at bounding box center [1474, 483] width 117 height 26
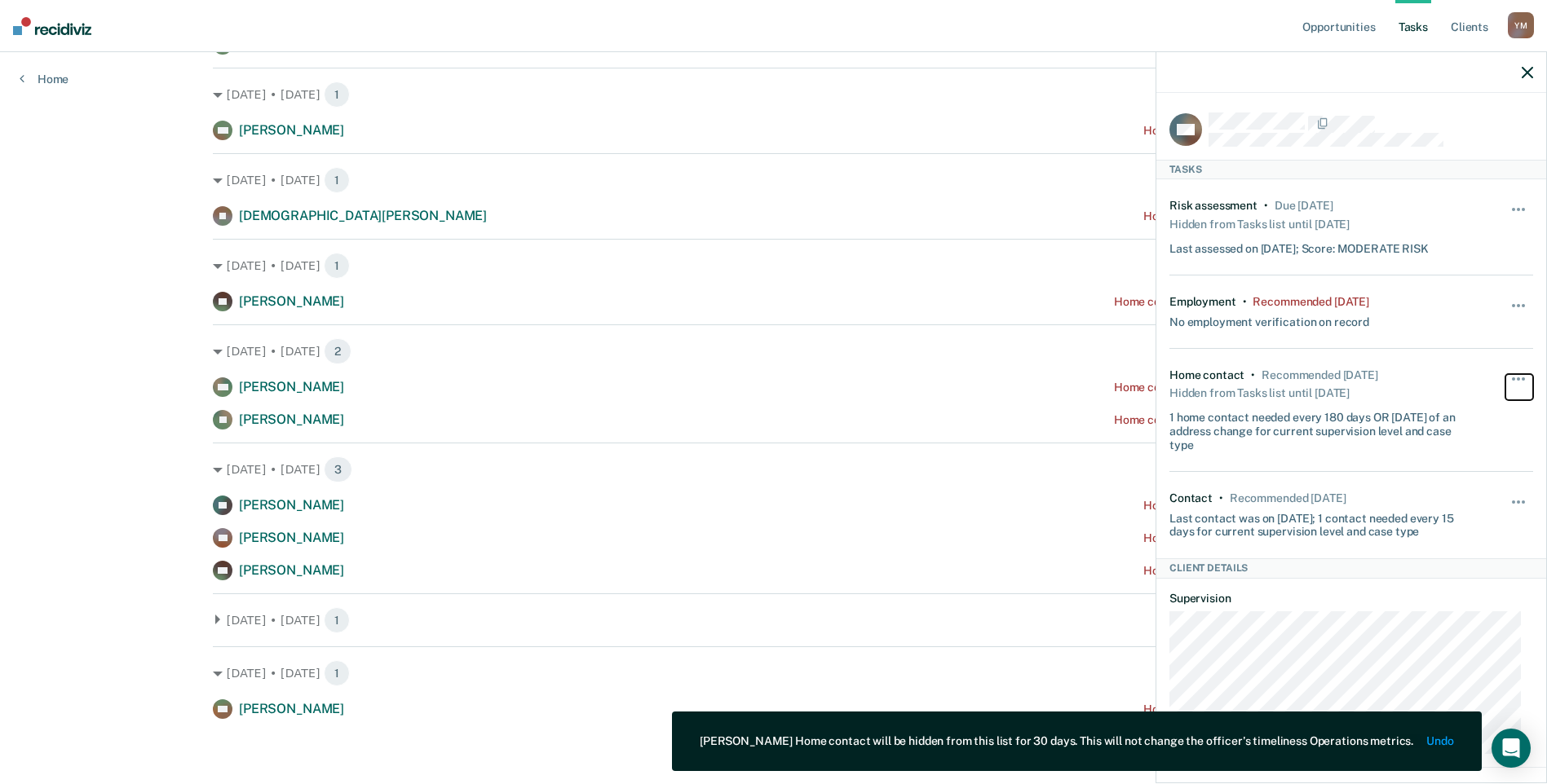
scroll to position [652, 0]
click at [1526, 79] on icon "button" at bounding box center [1528, 72] width 11 height 11
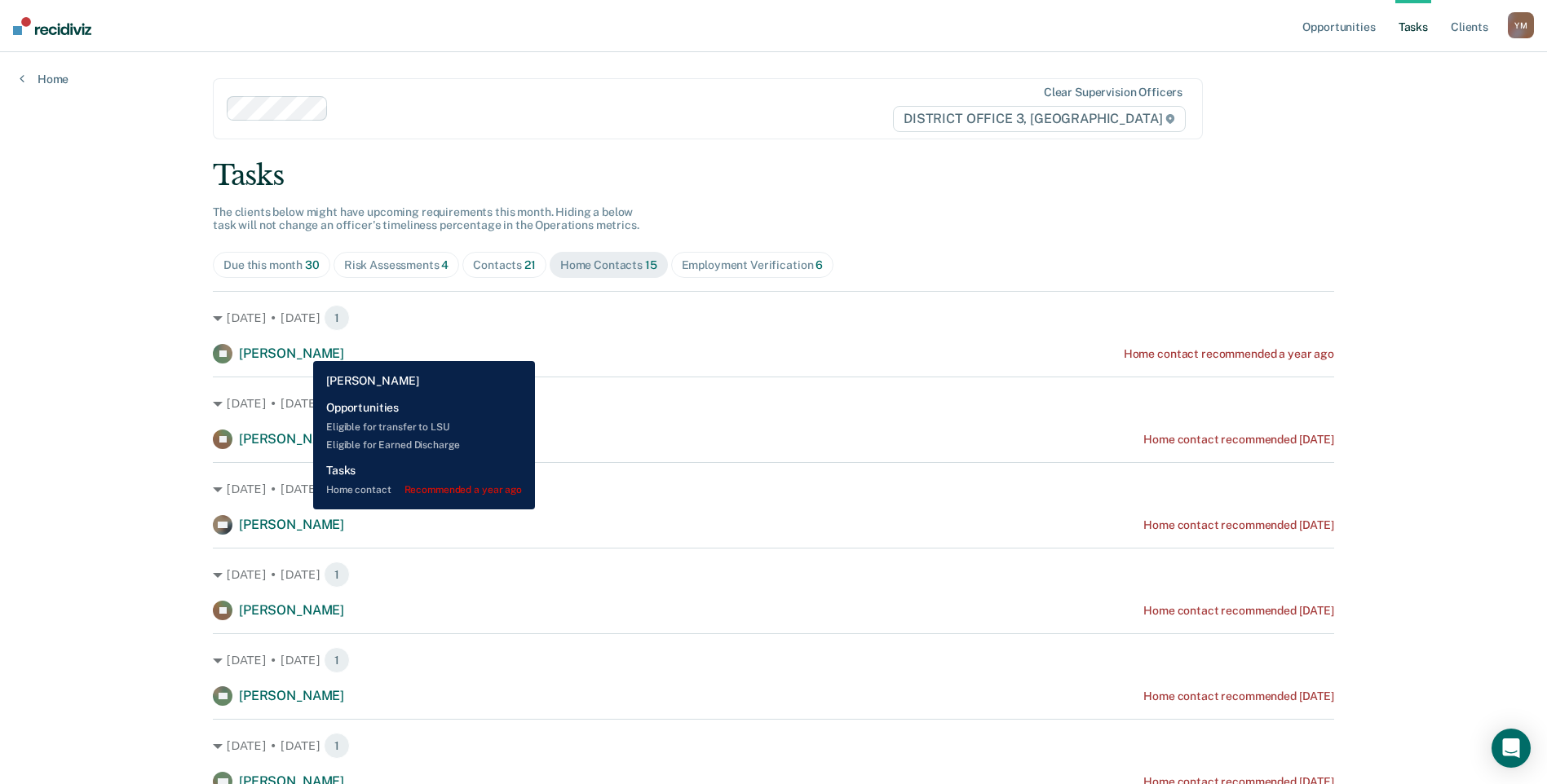
scroll to position [326, 0]
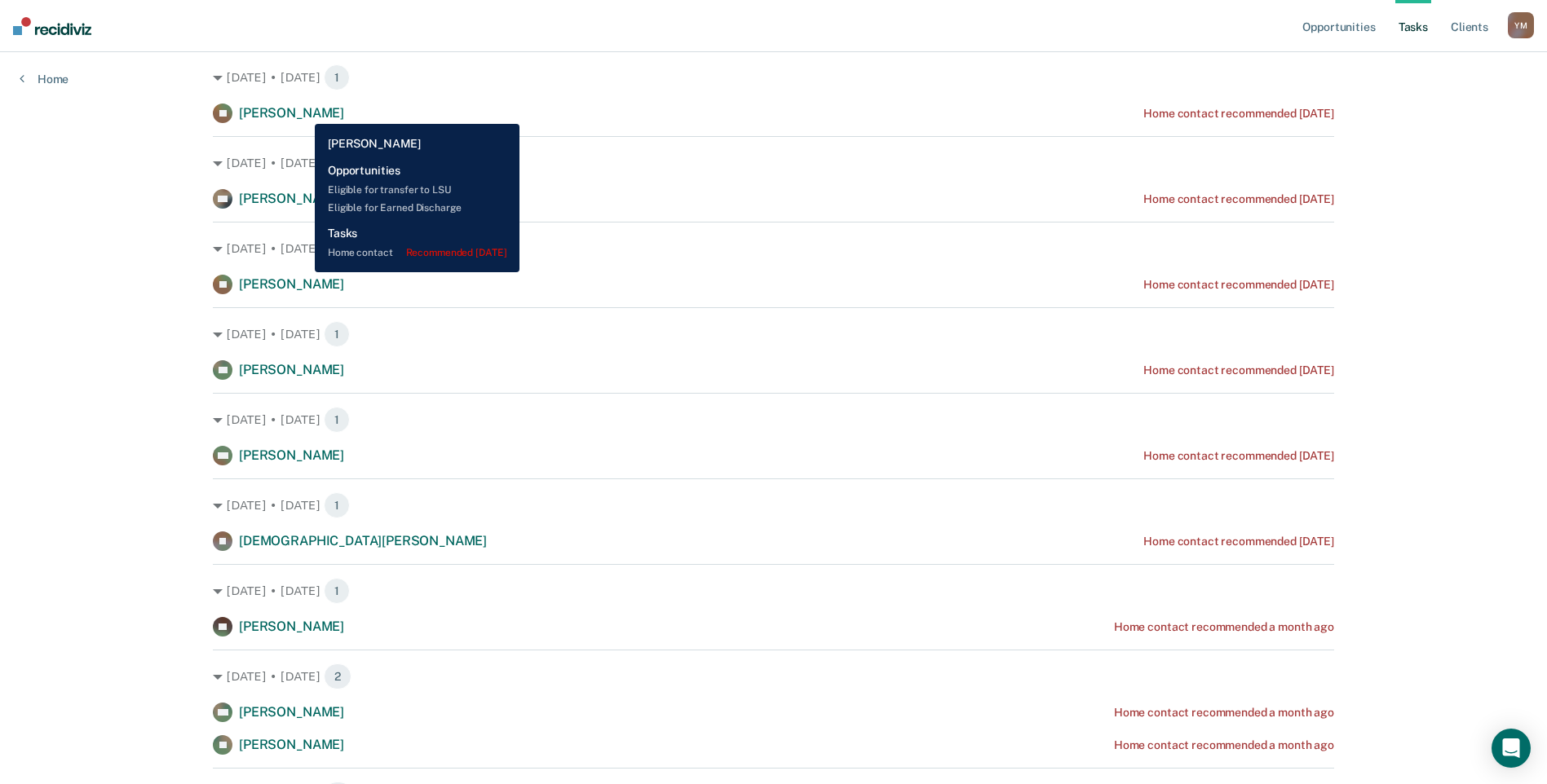
click at [302, 112] on span "[PERSON_NAME]" at bounding box center [291, 113] width 105 height 16
